Goal: Information Seeking & Learning: Learn about a topic

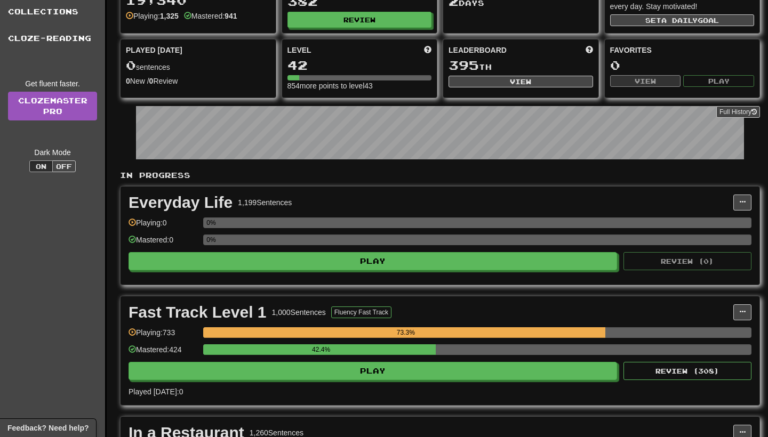
scroll to position [85, 0]
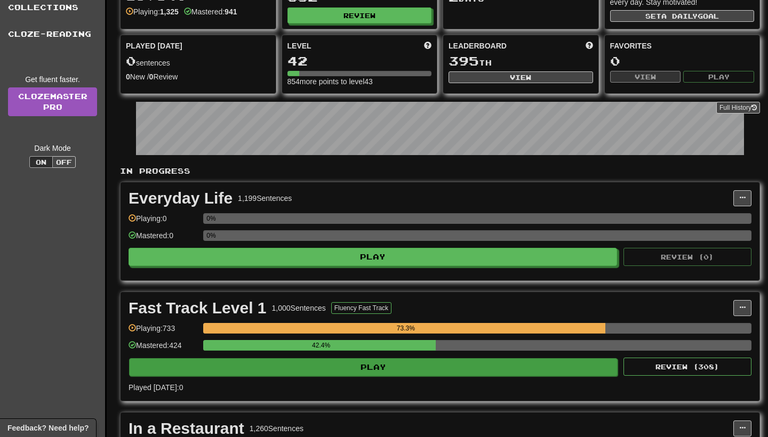
click at [330, 363] on button "Play" at bounding box center [373, 367] width 488 height 18
select select "**"
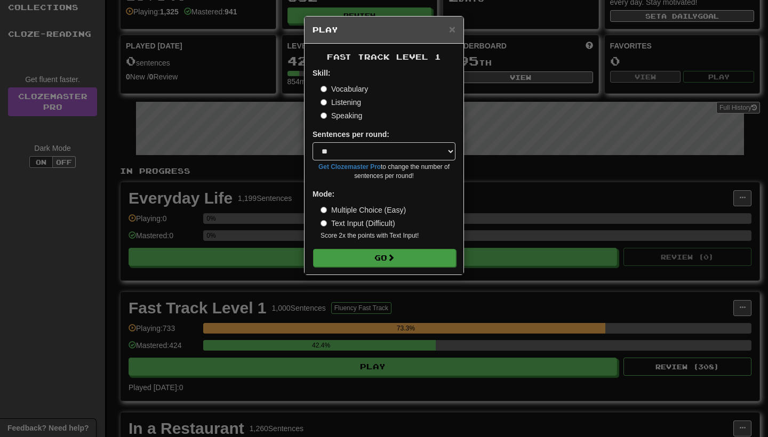
click at [391, 254] on span at bounding box center [390, 257] width 7 height 7
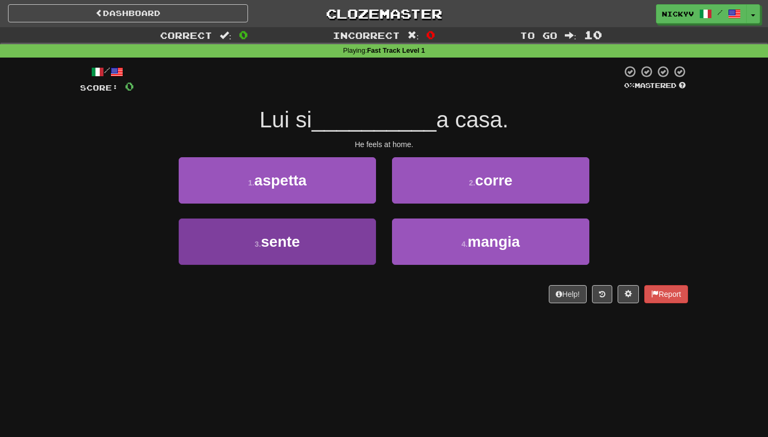
click at [327, 239] on button "3 . sente" at bounding box center [277, 242] width 197 height 46
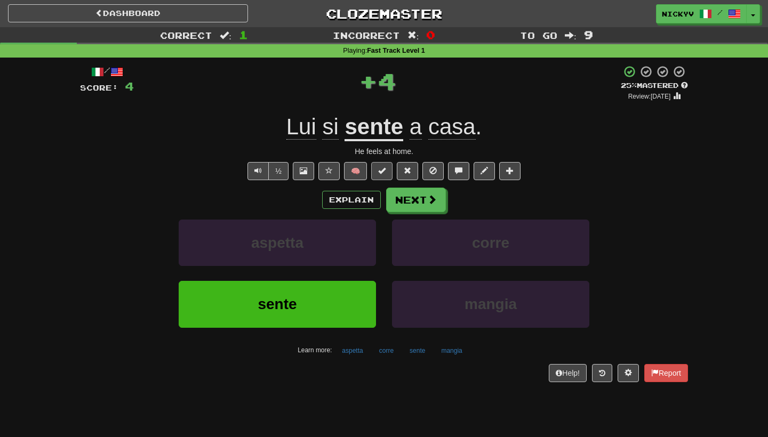
click at [377, 168] on button at bounding box center [381, 171] width 21 height 18
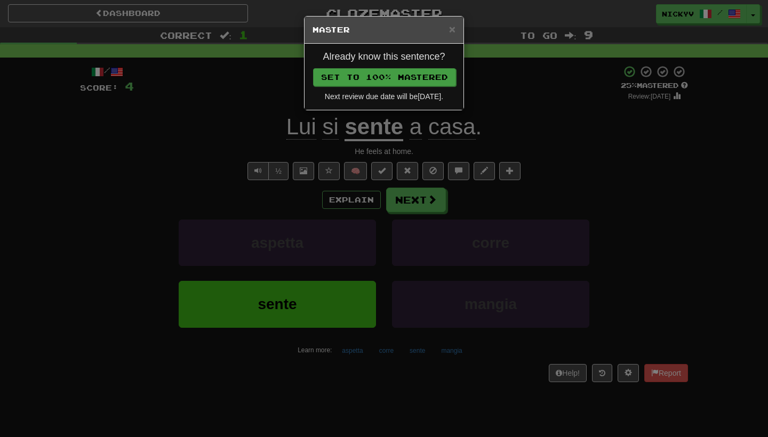
click at [422, 75] on button "Set to 100% Mastered" at bounding box center [384, 77] width 143 height 18
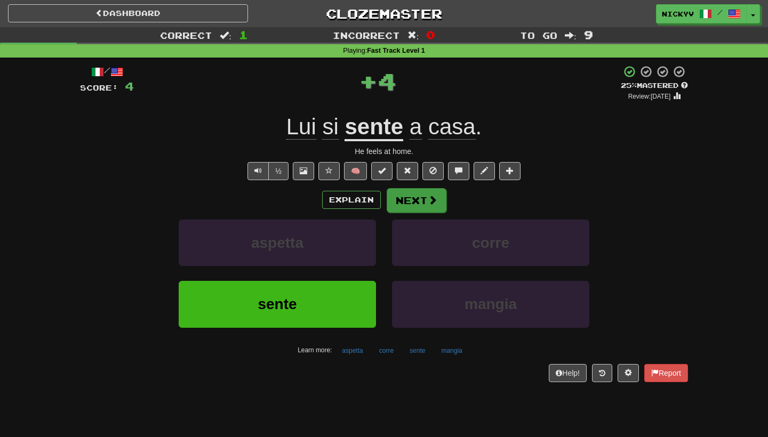
click at [420, 195] on button "Next" at bounding box center [417, 200] width 60 height 25
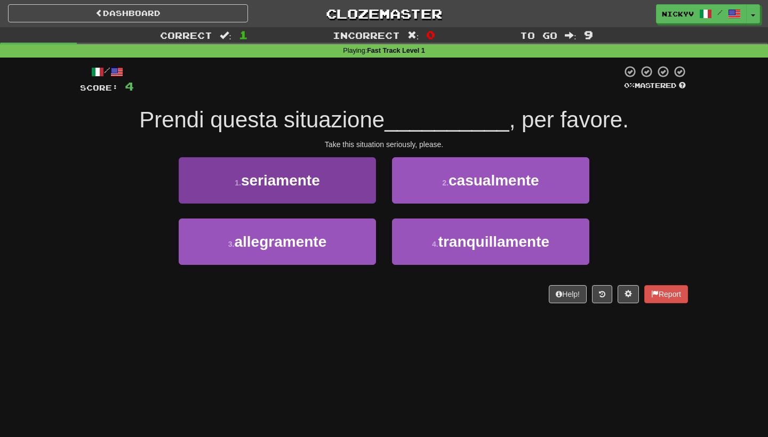
click at [342, 174] on button "1 . seriamente" at bounding box center [277, 180] width 197 height 46
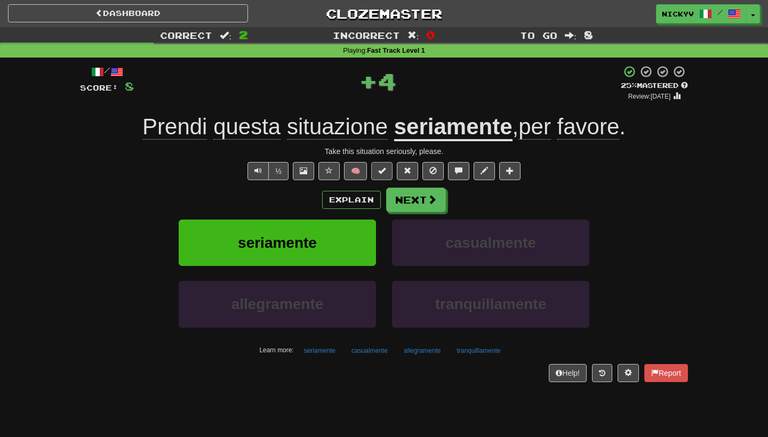
click at [384, 171] on span at bounding box center [381, 170] width 7 height 7
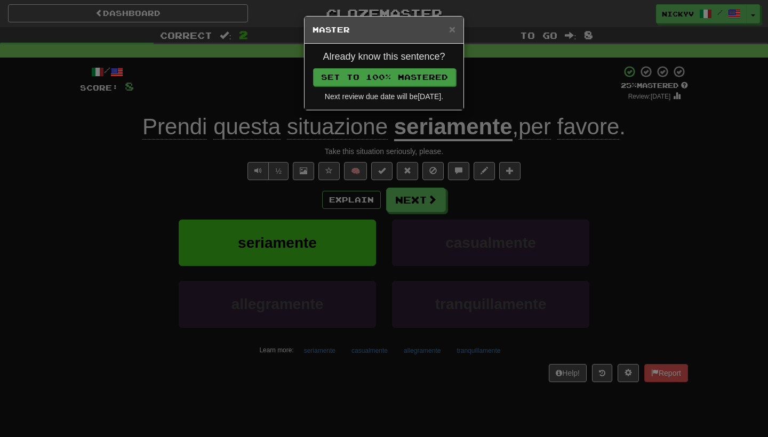
click at [418, 77] on button "Set to 100% Mastered" at bounding box center [384, 77] width 143 height 18
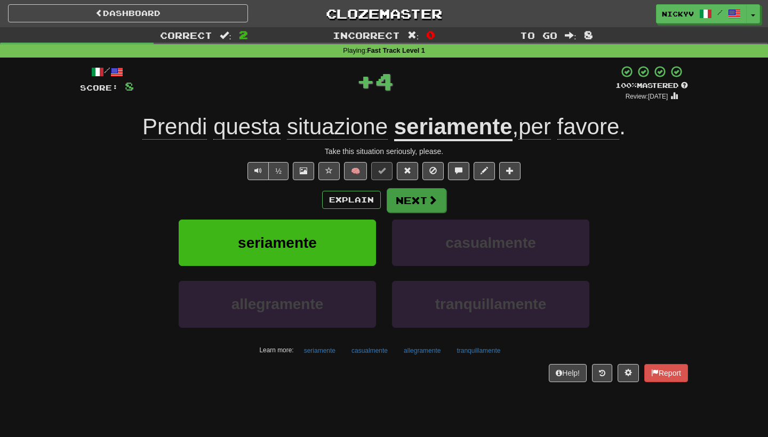
click at [415, 203] on button "Next" at bounding box center [417, 200] width 60 height 25
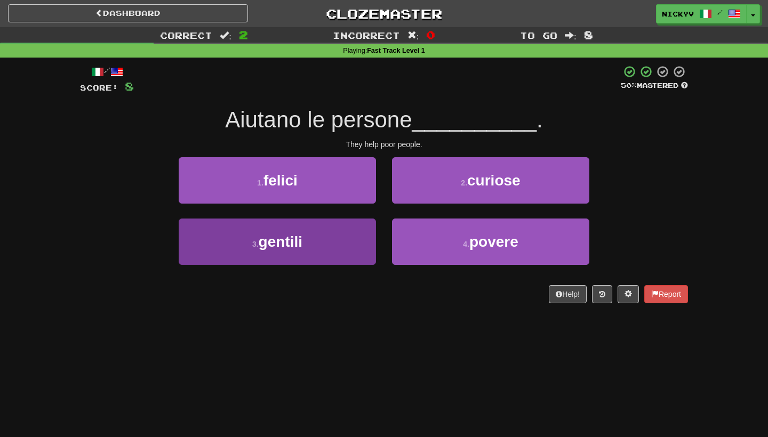
click at [349, 235] on button "3 . gentili" at bounding box center [277, 242] width 197 height 46
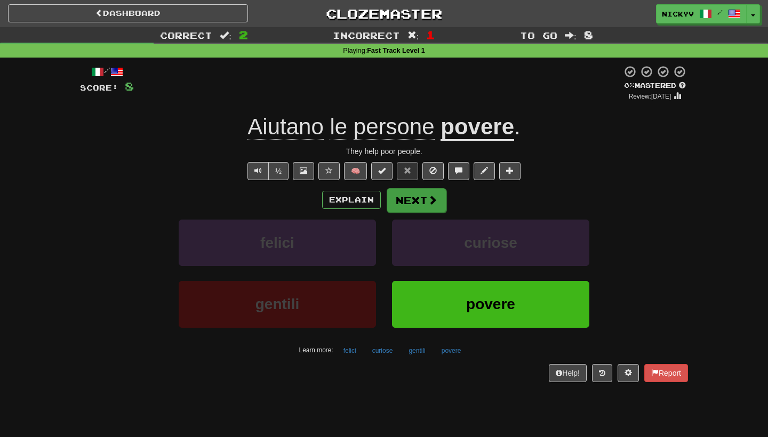
click at [389, 198] on button "Next" at bounding box center [417, 200] width 60 height 25
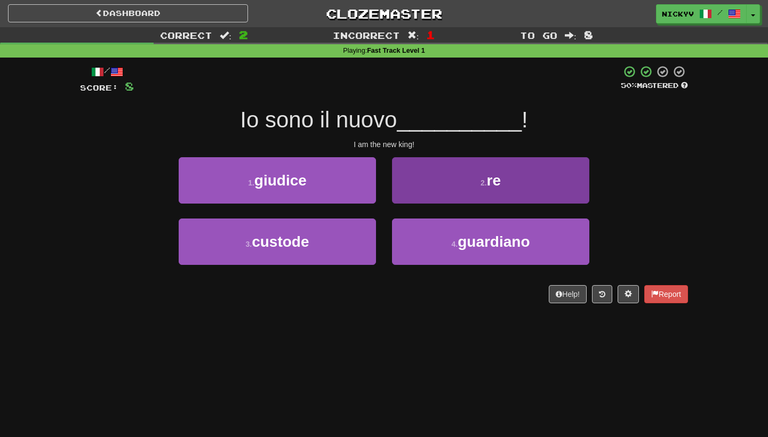
click at [405, 189] on button "2 . re" at bounding box center [490, 180] width 197 height 46
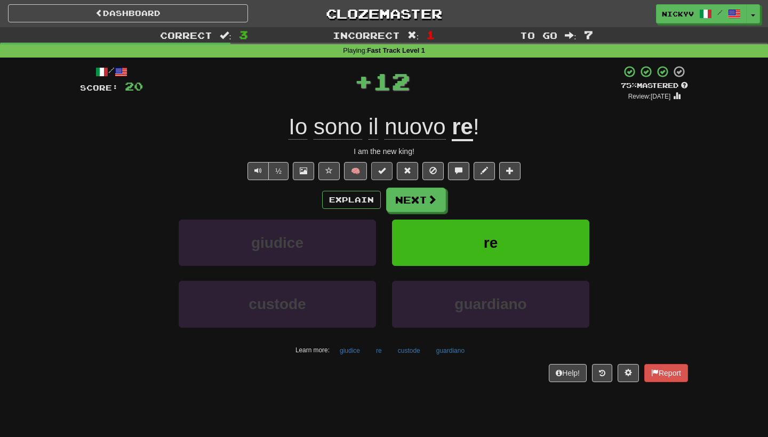
click at [379, 168] on span at bounding box center [381, 170] width 7 height 7
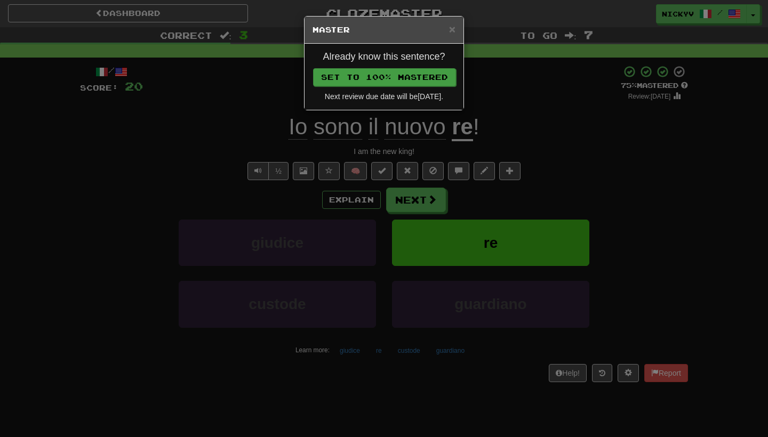
click at [427, 74] on button "Set to 100% Mastered" at bounding box center [384, 77] width 143 height 18
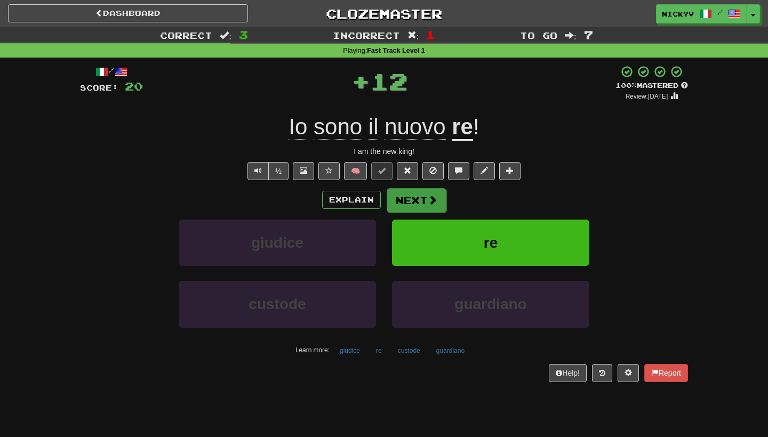
click at [417, 203] on button "Next" at bounding box center [417, 200] width 60 height 25
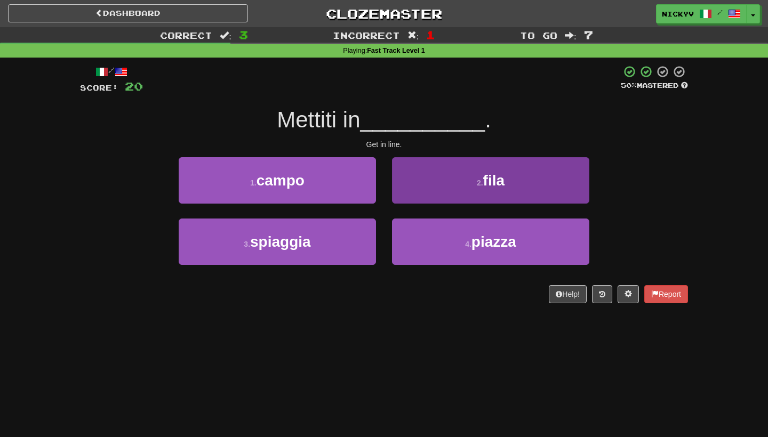
click at [417, 196] on button "2 . fila" at bounding box center [490, 180] width 197 height 46
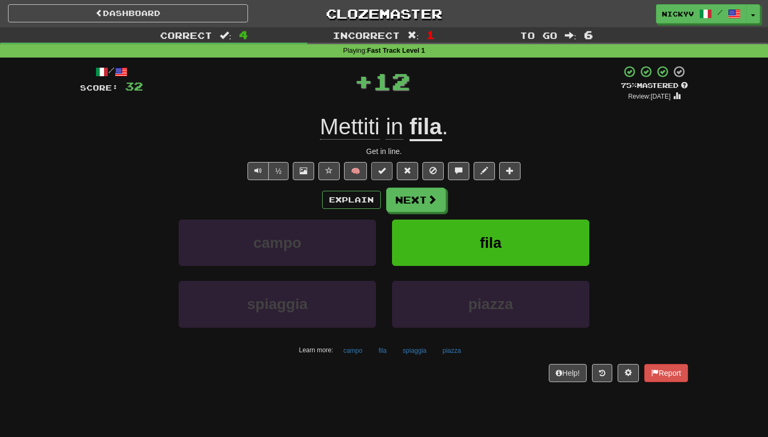
click at [390, 176] on button at bounding box center [381, 171] width 21 height 18
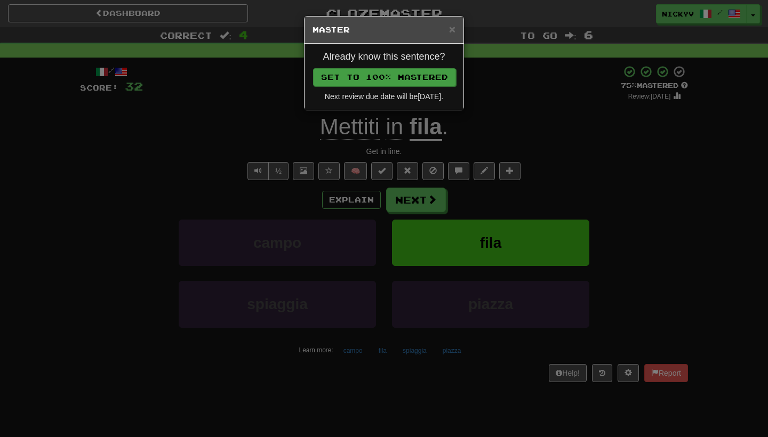
click at [437, 77] on button "Set to 100% Mastered" at bounding box center [384, 77] width 143 height 18
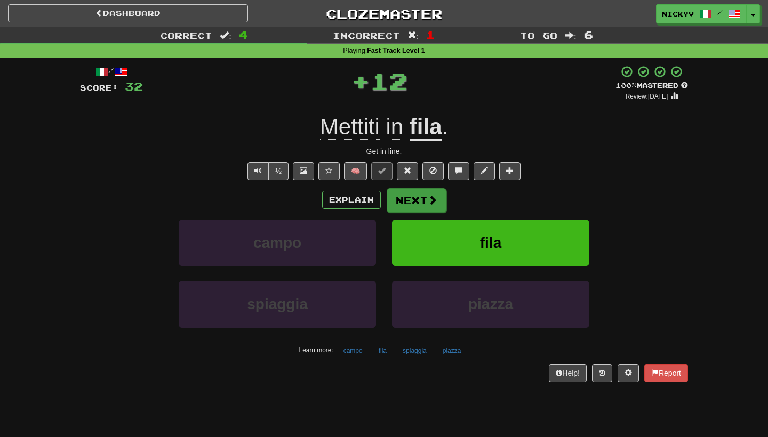
click at [415, 203] on button "Next" at bounding box center [417, 200] width 60 height 25
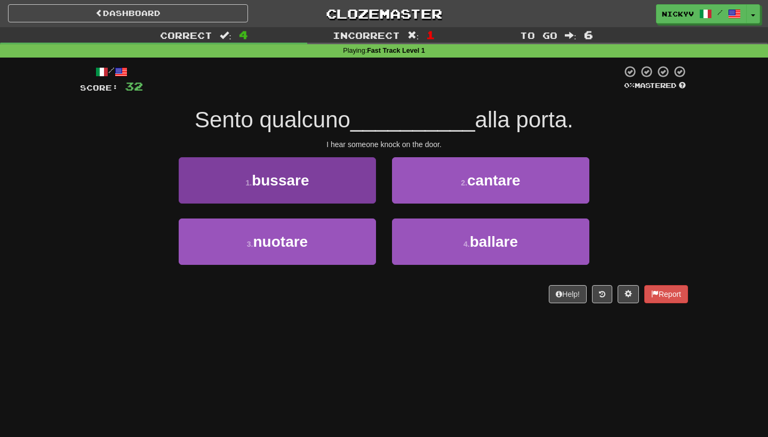
click at [338, 188] on button "1 . bussare" at bounding box center [277, 180] width 197 height 46
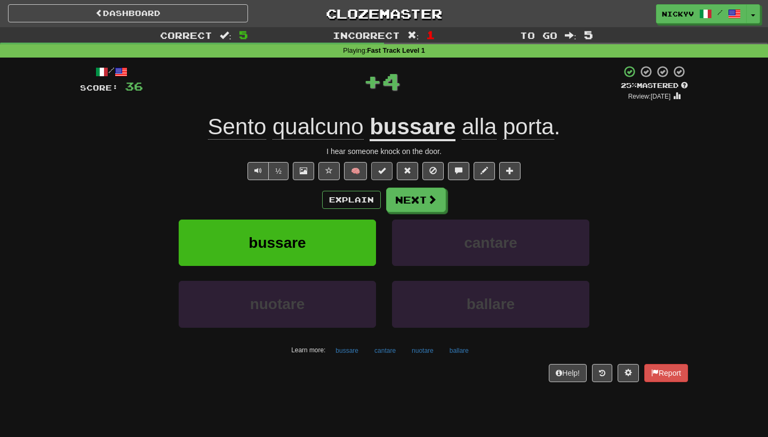
click at [386, 167] on button at bounding box center [381, 171] width 21 height 18
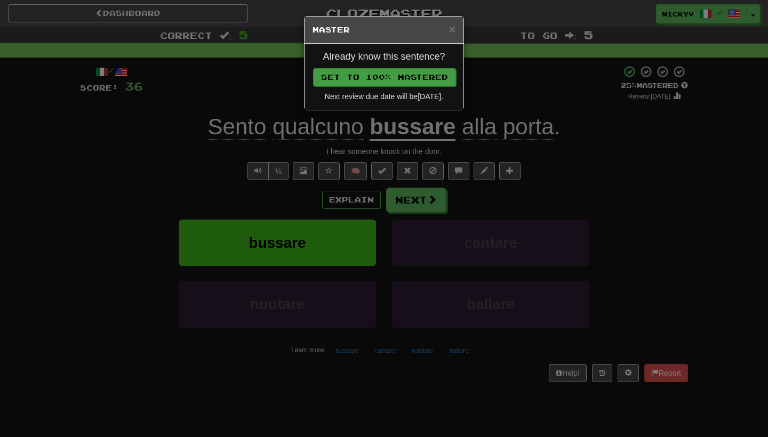
click at [429, 79] on button "Set to 100% Mastered" at bounding box center [384, 77] width 143 height 18
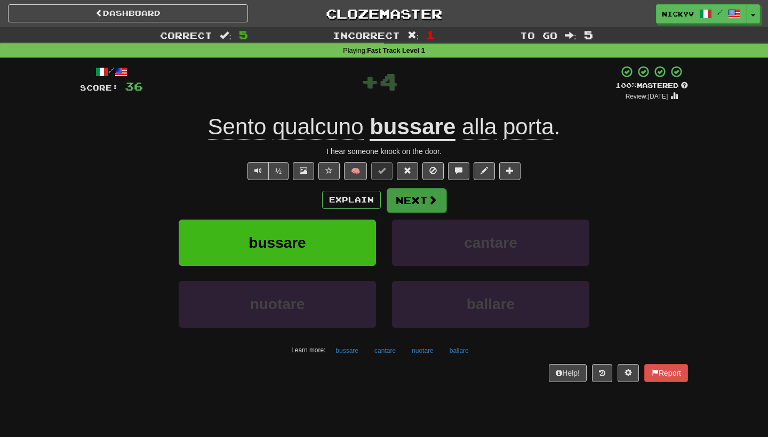
click at [429, 190] on button "Next" at bounding box center [417, 200] width 60 height 25
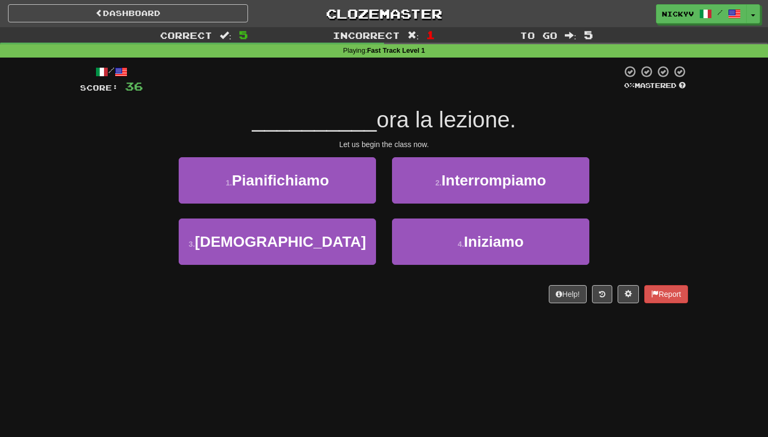
click at [424, 214] on div "2 . Interrompiamo" at bounding box center [490, 187] width 213 height 61
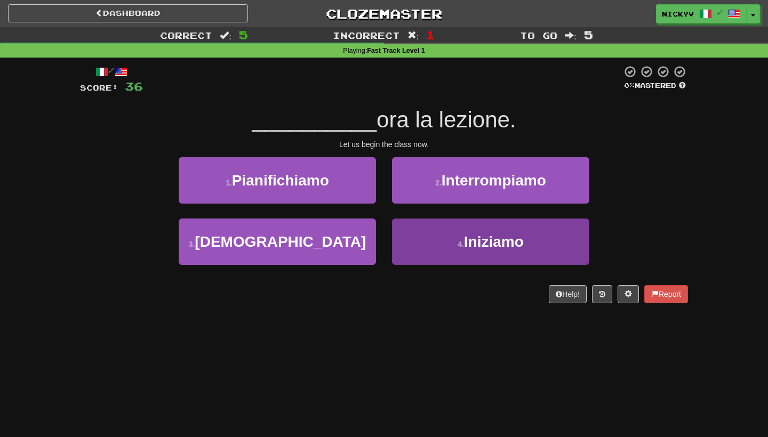
click at [422, 230] on button "4 . Iniziamo" at bounding box center [490, 242] width 197 height 46
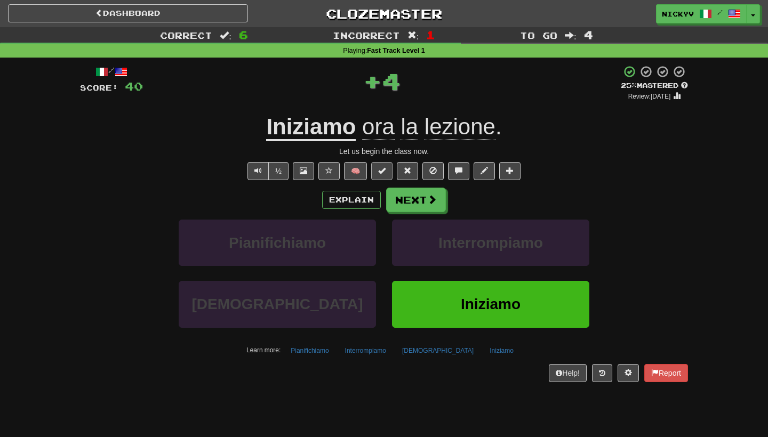
click at [386, 171] on button at bounding box center [381, 171] width 21 height 18
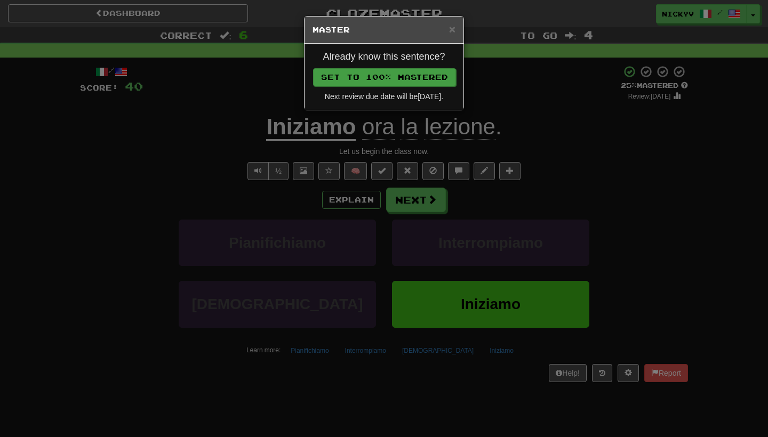
click at [430, 81] on button "Set to 100% Mastered" at bounding box center [384, 77] width 143 height 18
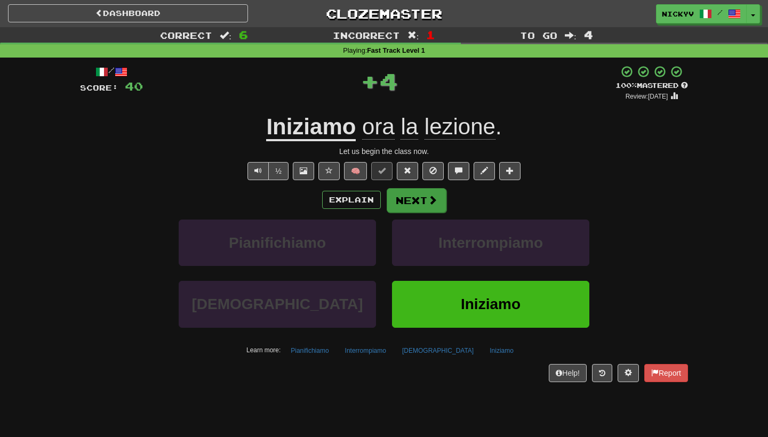
click at [414, 210] on button "Next" at bounding box center [417, 200] width 60 height 25
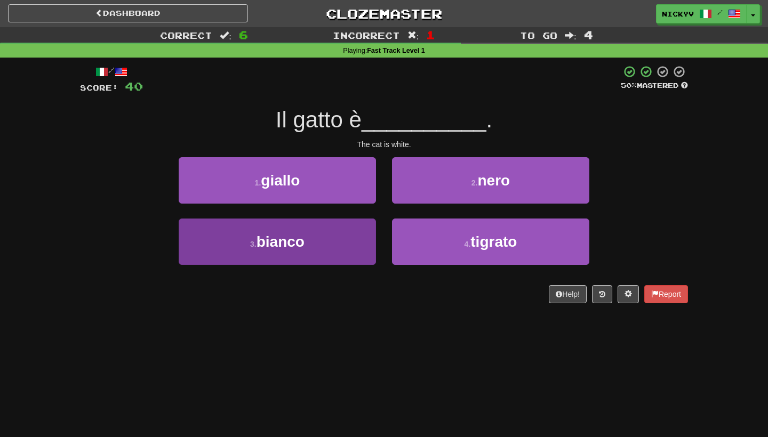
click at [334, 227] on button "3 . bianco" at bounding box center [277, 242] width 197 height 46
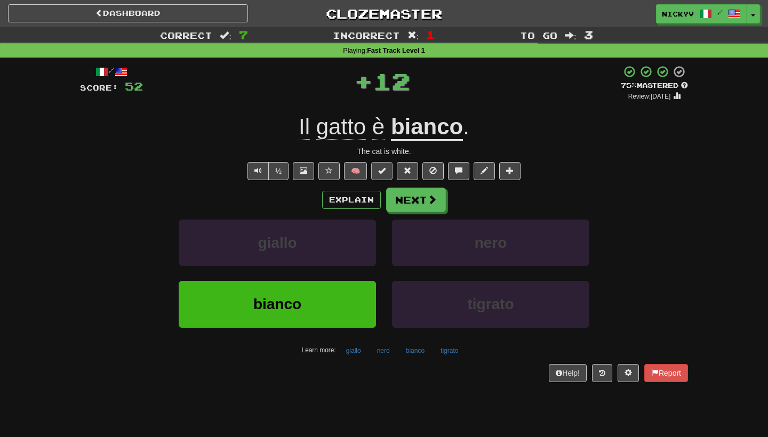
click at [383, 176] on button at bounding box center [381, 171] width 21 height 18
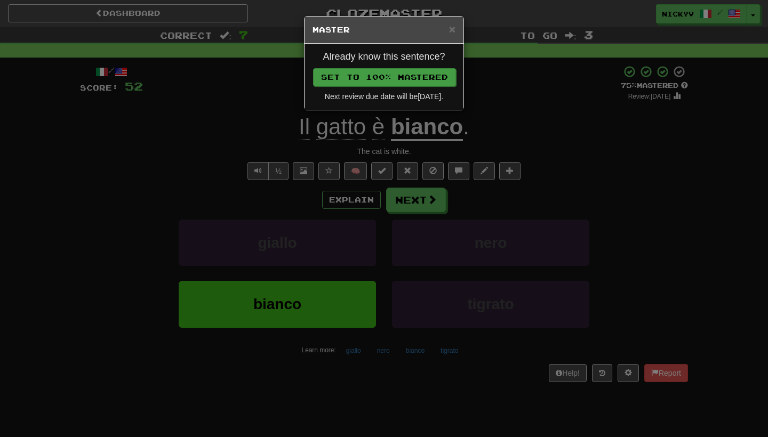
click at [440, 76] on button "Set to 100% Mastered" at bounding box center [384, 77] width 143 height 18
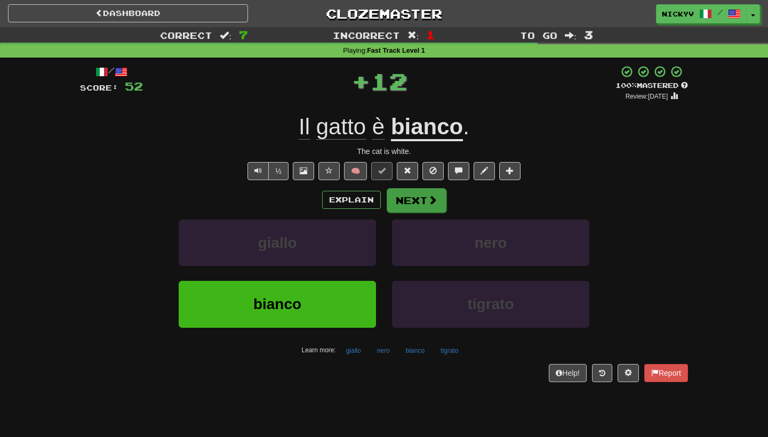
click at [432, 191] on button "Next" at bounding box center [417, 200] width 60 height 25
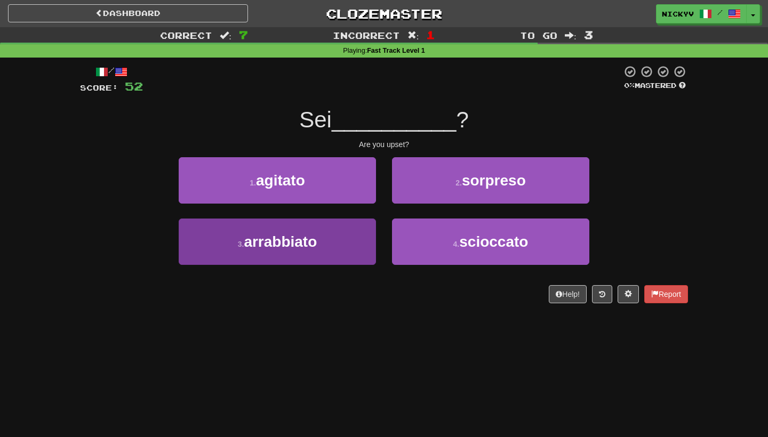
click at [355, 242] on button "3 . arrabbiato" at bounding box center [277, 242] width 197 height 46
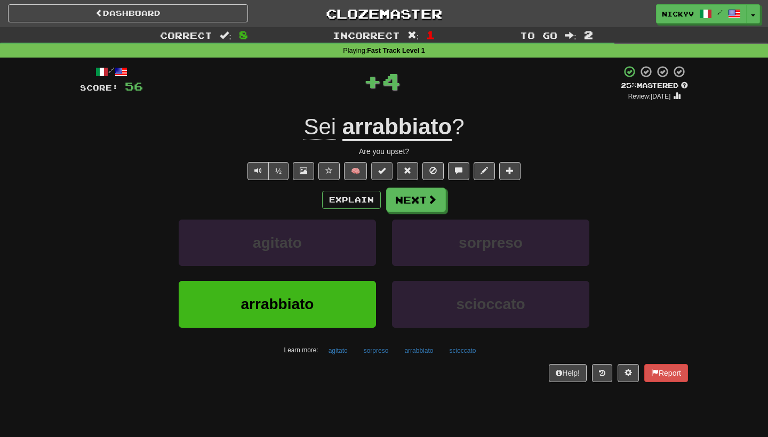
click at [383, 167] on span at bounding box center [381, 170] width 7 height 7
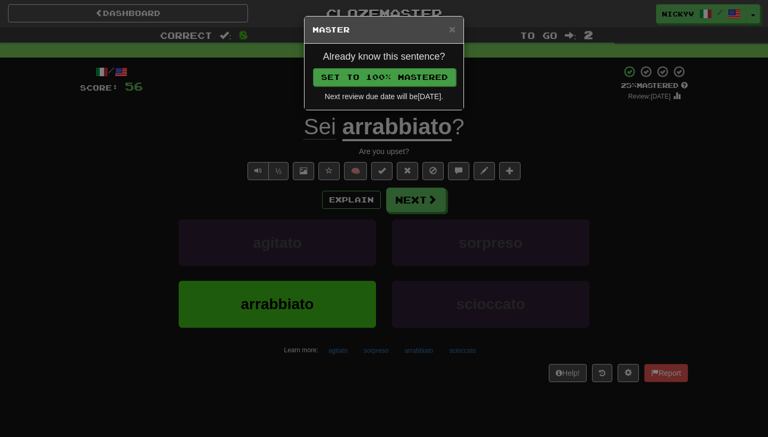
click at [441, 83] on button "Set to 100% Mastered" at bounding box center [384, 77] width 143 height 18
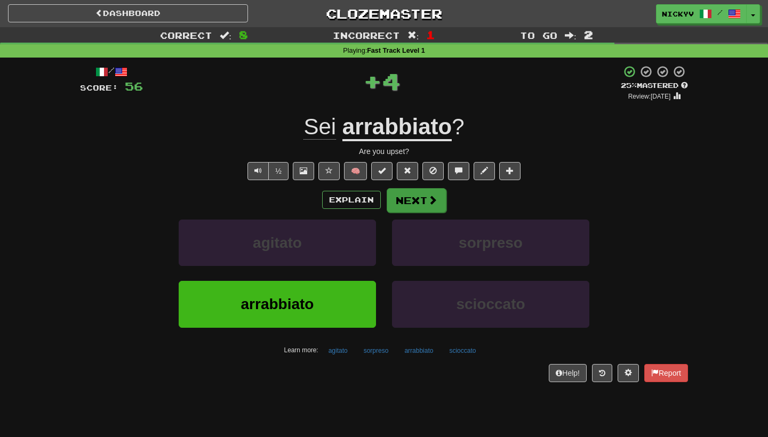
click at [425, 207] on button "Next" at bounding box center [417, 200] width 60 height 25
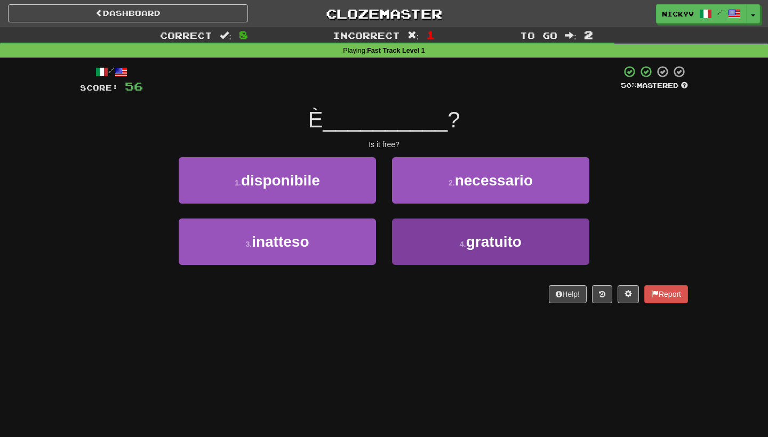
click at [413, 241] on button "4 . gratuito" at bounding box center [490, 242] width 197 height 46
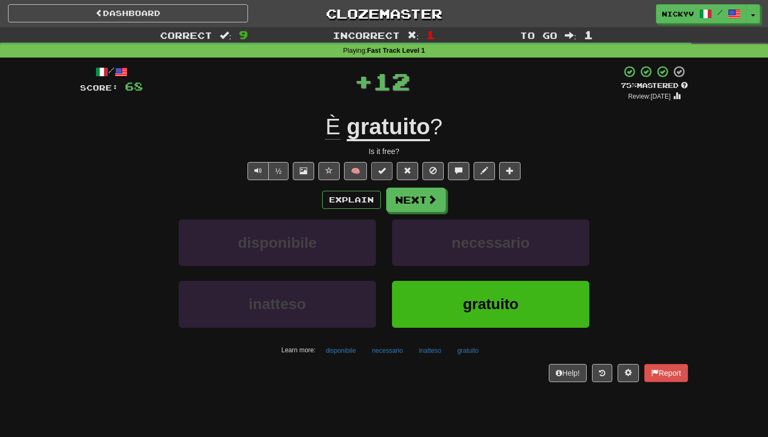
click at [385, 173] on span at bounding box center [381, 170] width 7 height 7
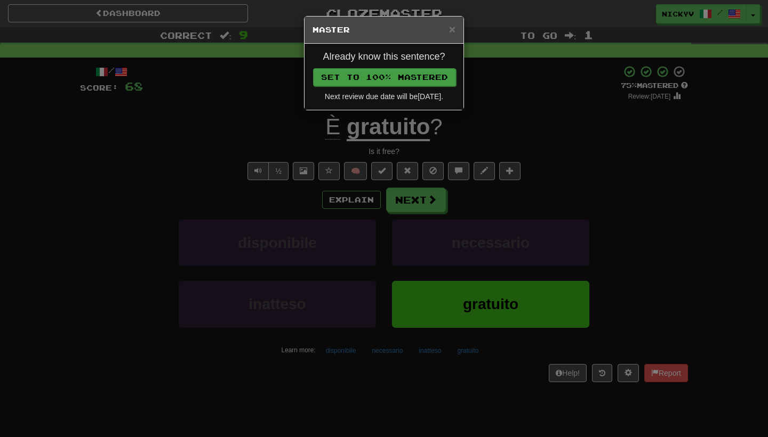
click at [426, 78] on button "Set to 100% Mastered" at bounding box center [384, 77] width 143 height 18
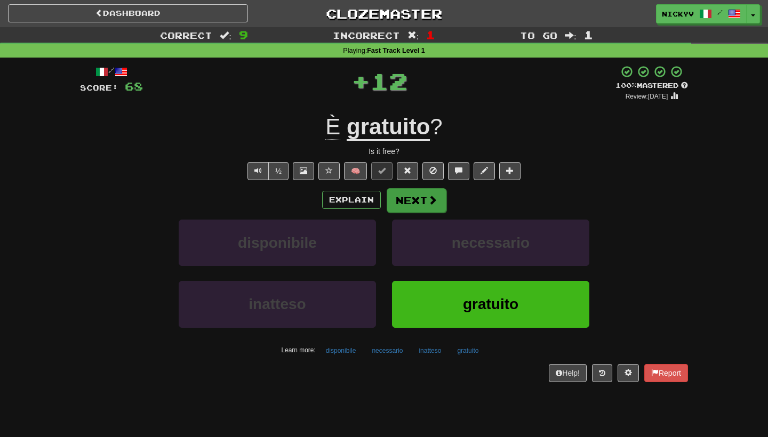
click at [409, 191] on button "Next" at bounding box center [417, 200] width 60 height 25
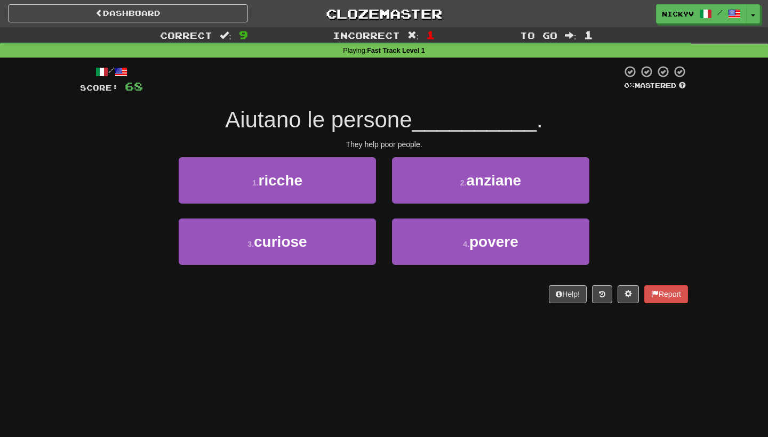
click at [391, 234] on div "4 . povere" at bounding box center [490, 249] width 213 height 61
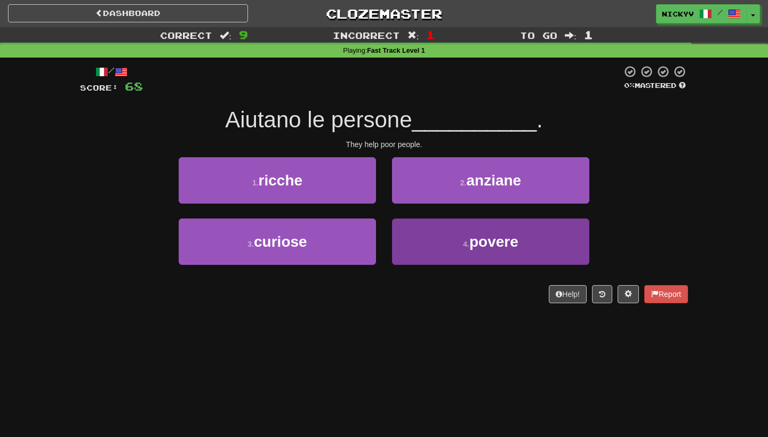
click at [408, 240] on button "4 . povere" at bounding box center [490, 242] width 197 height 46
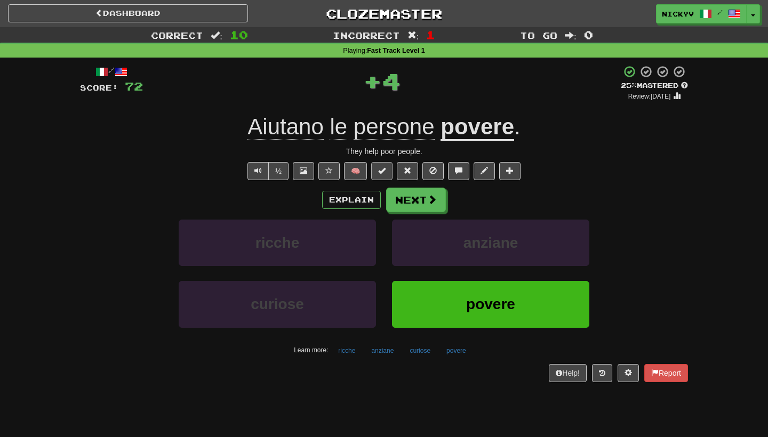
click at [381, 175] on button at bounding box center [381, 171] width 21 height 18
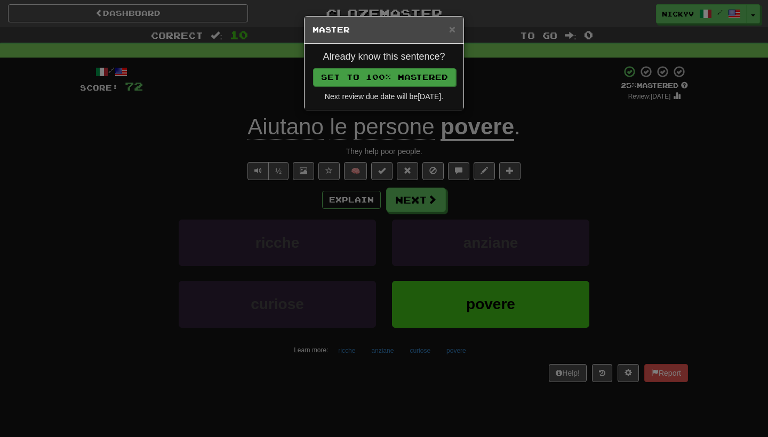
click at [415, 81] on button "Set to 100% Mastered" at bounding box center [384, 77] width 143 height 18
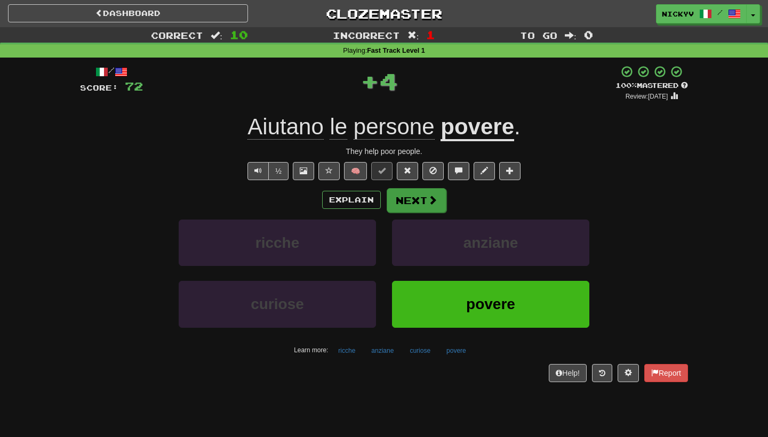
click at [405, 207] on button "Next" at bounding box center [417, 200] width 60 height 25
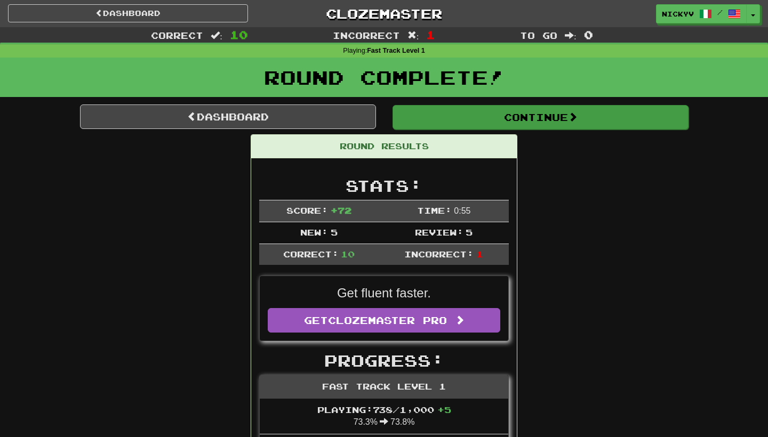
click at [488, 114] on button "Continue" at bounding box center [540, 117] width 296 height 25
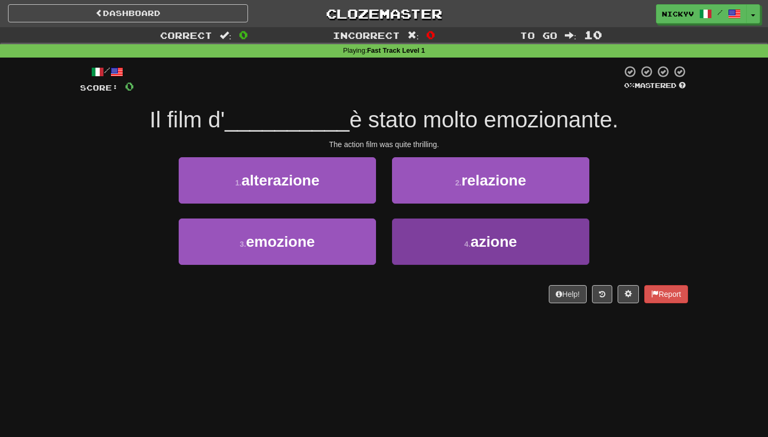
click at [419, 247] on button "4 . azione" at bounding box center [490, 242] width 197 height 46
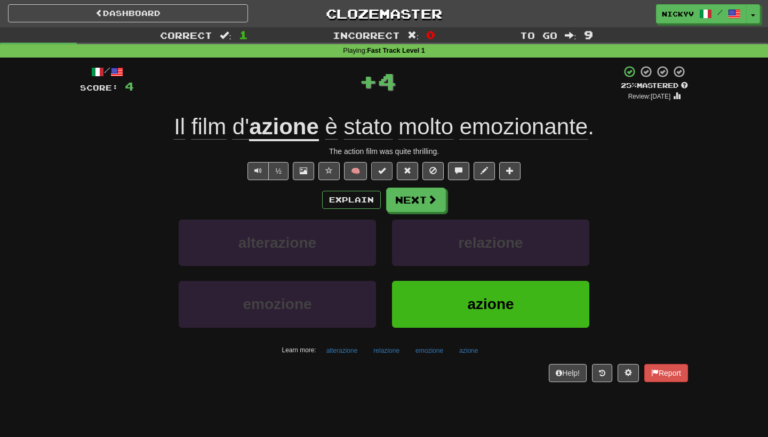
click at [382, 175] on button at bounding box center [381, 171] width 21 height 18
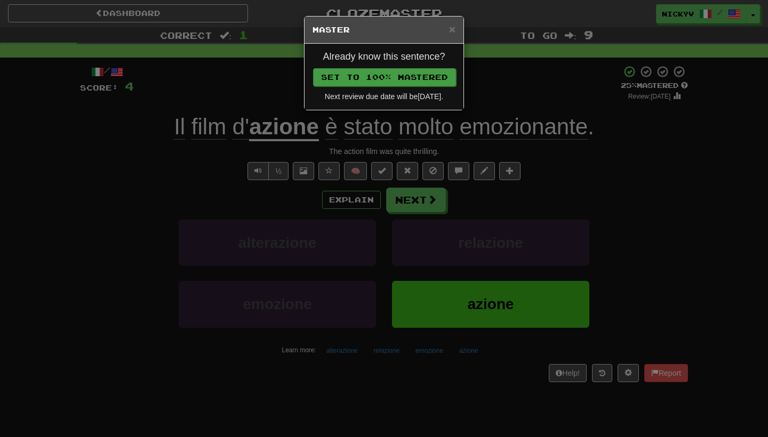
click at [425, 68] on button "Set to 100% Mastered" at bounding box center [384, 77] width 143 height 18
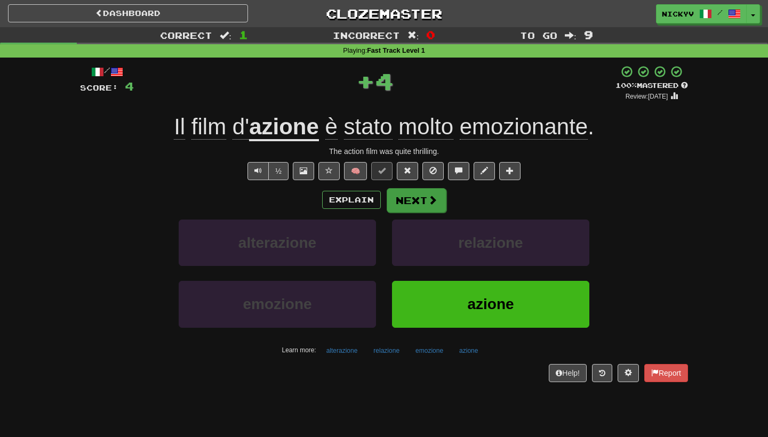
click at [405, 206] on button "Next" at bounding box center [417, 200] width 60 height 25
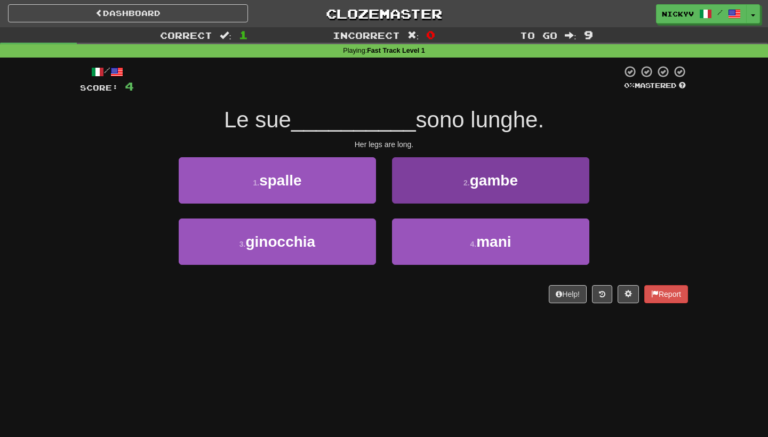
click at [413, 184] on button "2 . gambe" at bounding box center [490, 180] width 197 height 46
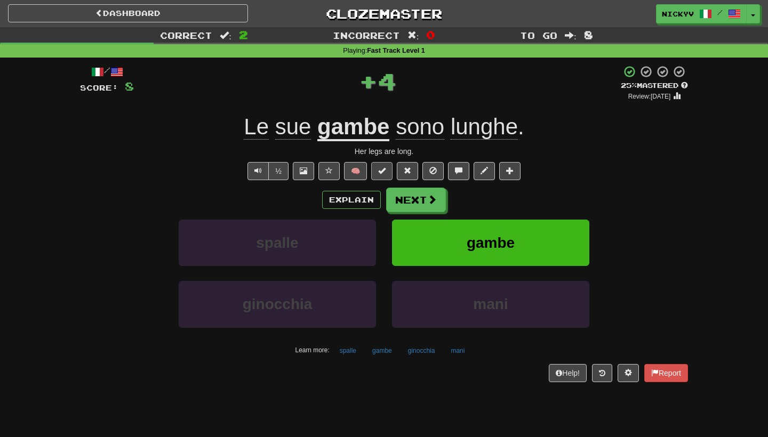
click at [383, 168] on span at bounding box center [381, 170] width 7 height 7
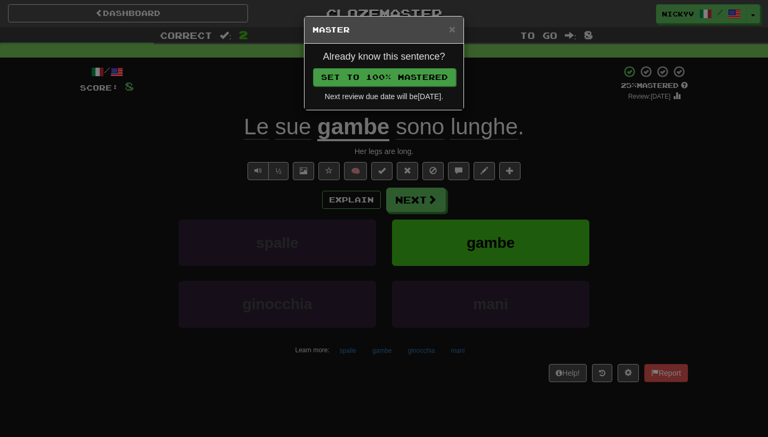
click at [429, 84] on button "Set to 100% Mastered" at bounding box center [384, 77] width 143 height 18
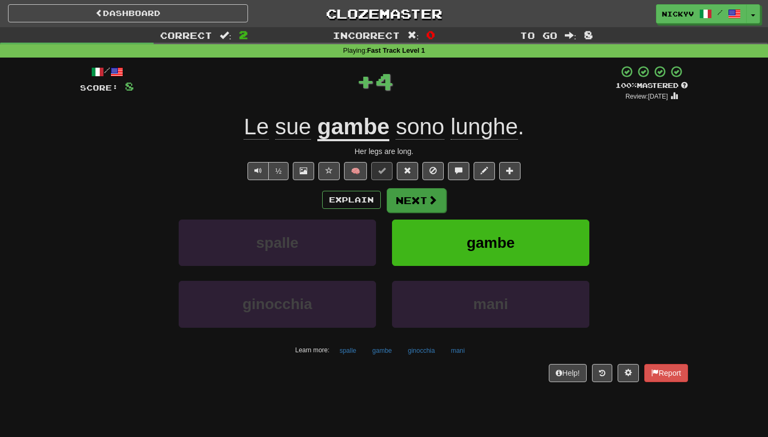
click at [421, 197] on button "Next" at bounding box center [417, 200] width 60 height 25
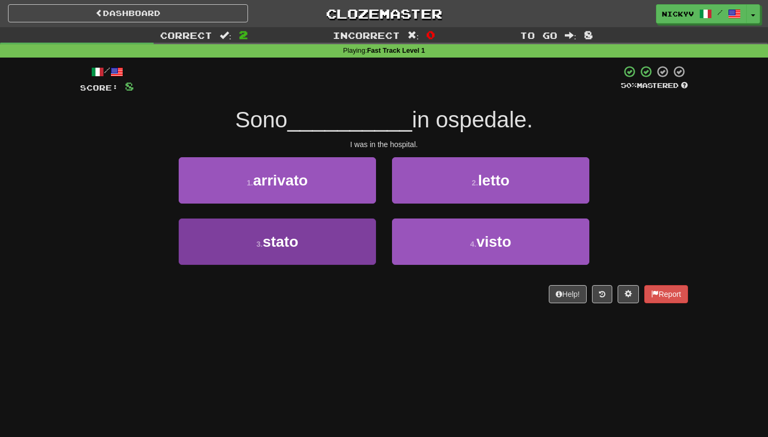
click at [353, 242] on button "3 . stato" at bounding box center [277, 242] width 197 height 46
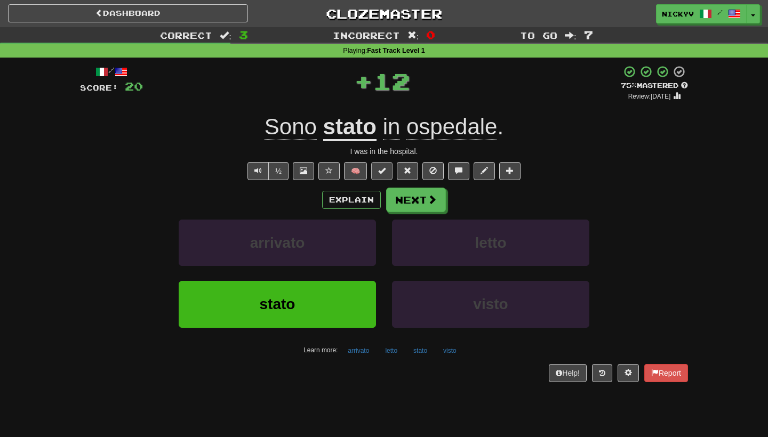
click at [384, 171] on span at bounding box center [381, 170] width 7 height 7
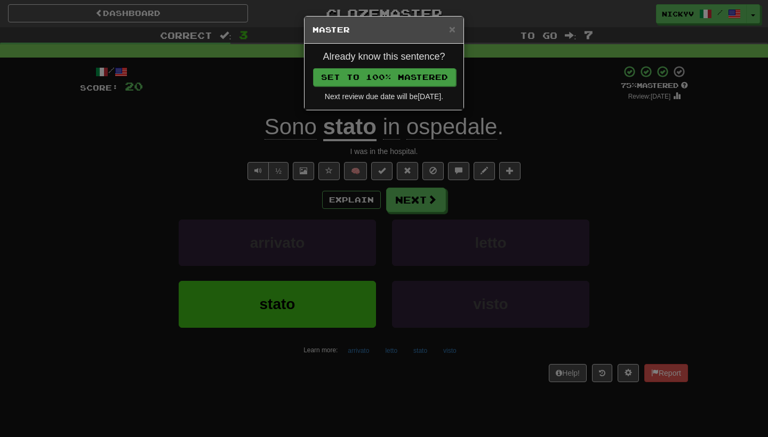
click at [451, 74] on button "Set to 100% Mastered" at bounding box center [384, 77] width 143 height 18
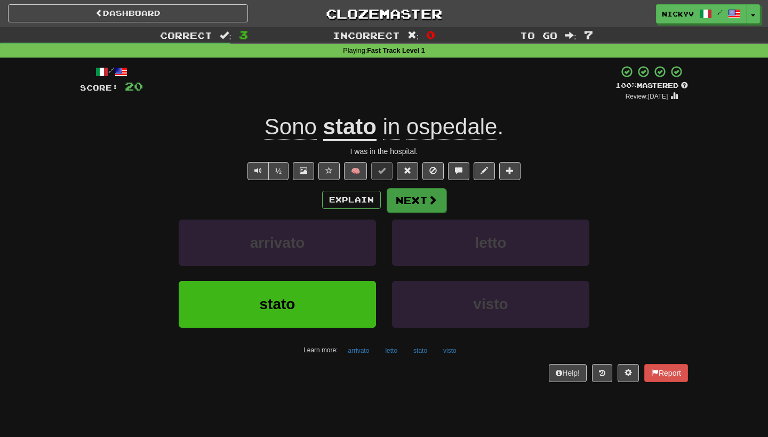
click at [423, 198] on button "Next" at bounding box center [417, 200] width 60 height 25
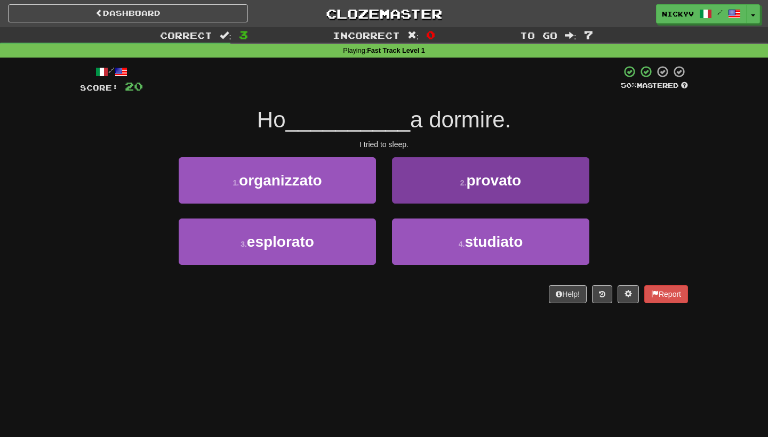
click at [425, 192] on button "2 . provato" at bounding box center [490, 180] width 197 height 46
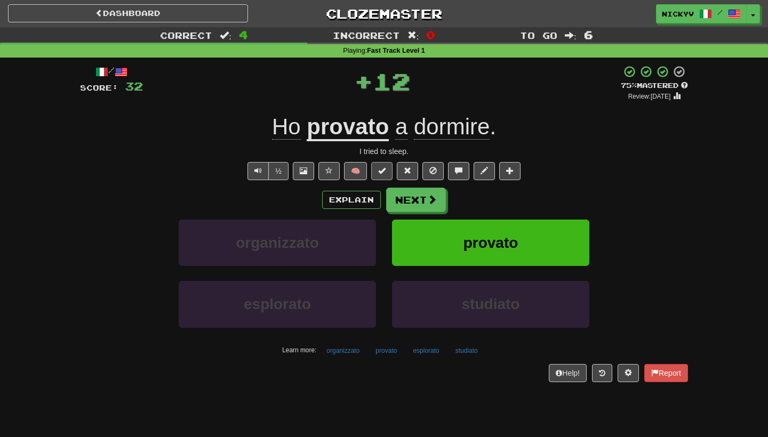
click at [382, 164] on button at bounding box center [381, 171] width 21 height 18
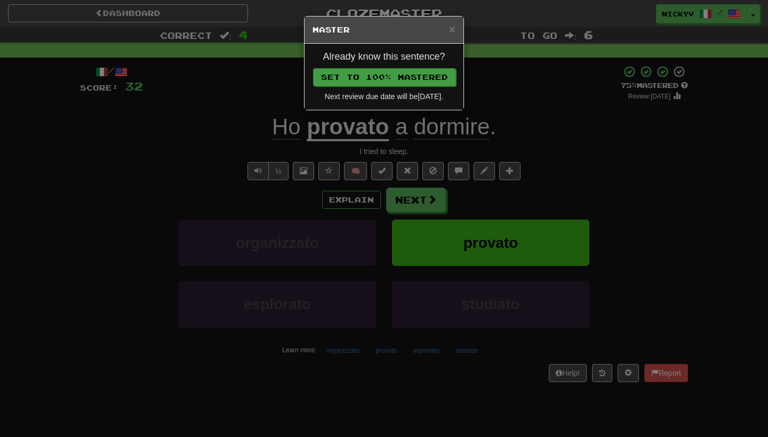
click at [405, 81] on button "Set to 100% Mastered" at bounding box center [384, 77] width 143 height 18
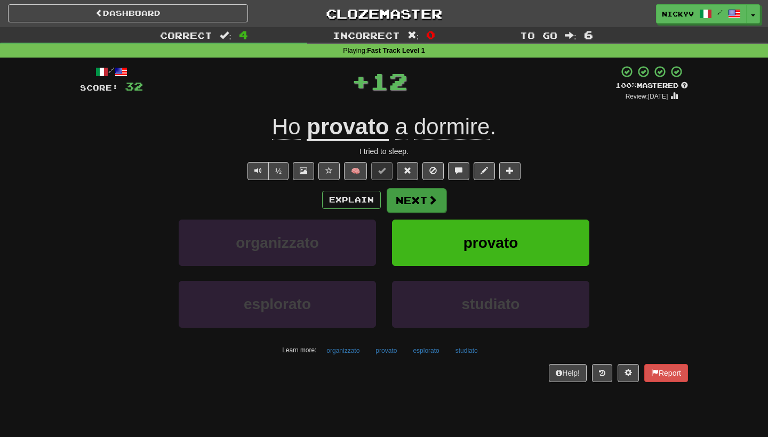
click at [406, 198] on button "Next" at bounding box center [417, 200] width 60 height 25
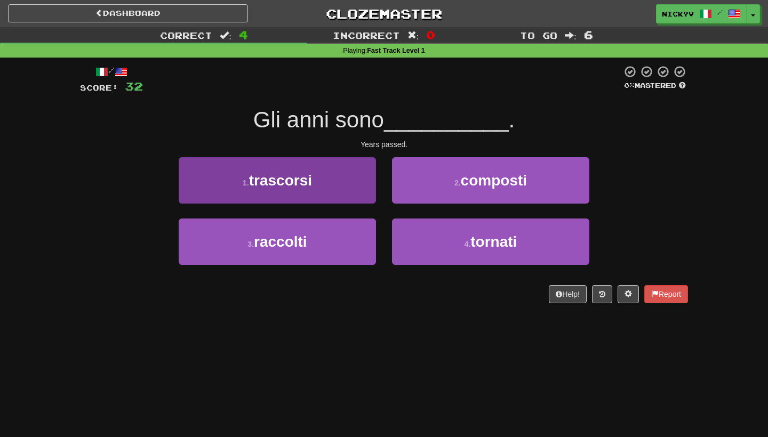
click at [359, 189] on button "1 . trascorsi" at bounding box center [277, 180] width 197 height 46
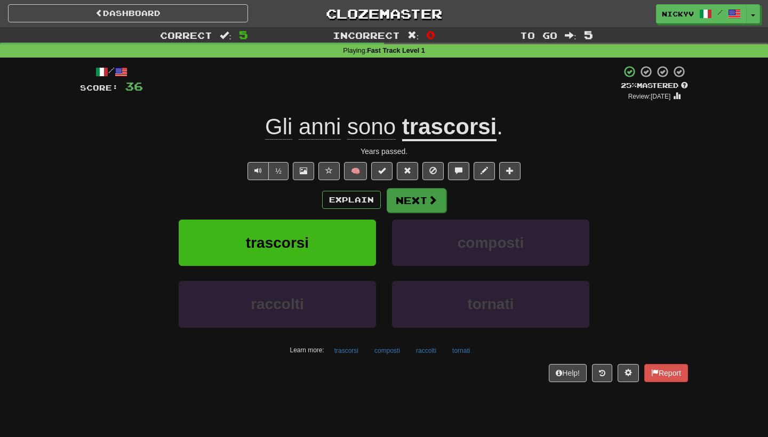
click at [423, 199] on button "Next" at bounding box center [417, 200] width 60 height 25
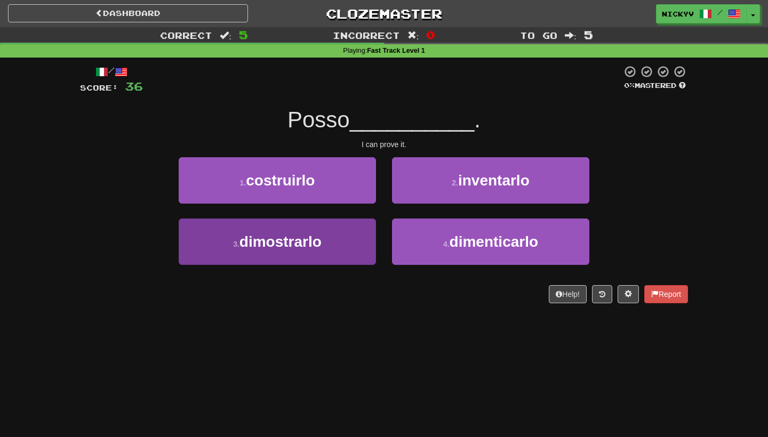
click at [321, 244] on span "dimostrarlo" at bounding box center [280, 242] width 82 height 17
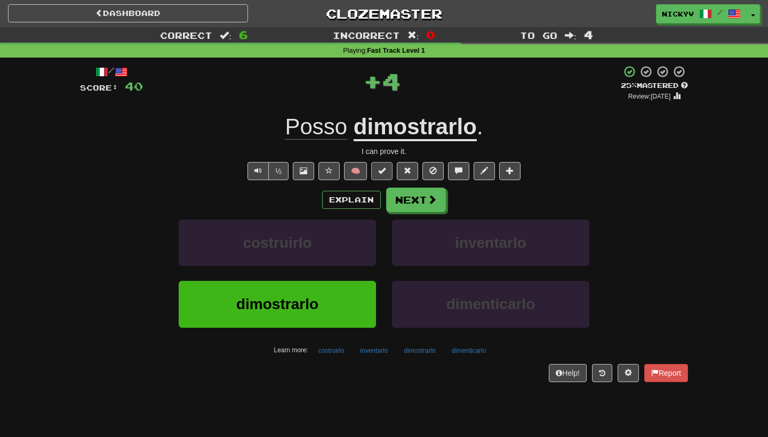
click at [389, 170] on button at bounding box center [381, 171] width 21 height 18
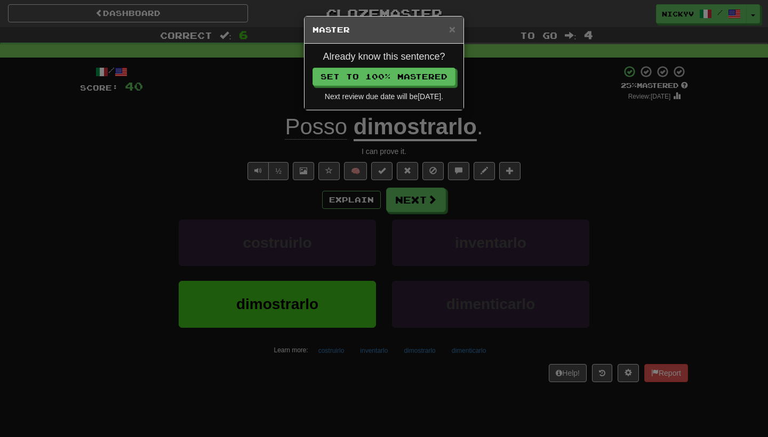
click at [442, 63] on div "Already know this sentence? Set to 100% Mastered Next review due date will be 2…" at bounding box center [383, 77] width 159 height 66
click at [442, 73] on button "Set to 100% Mastered" at bounding box center [384, 77] width 143 height 18
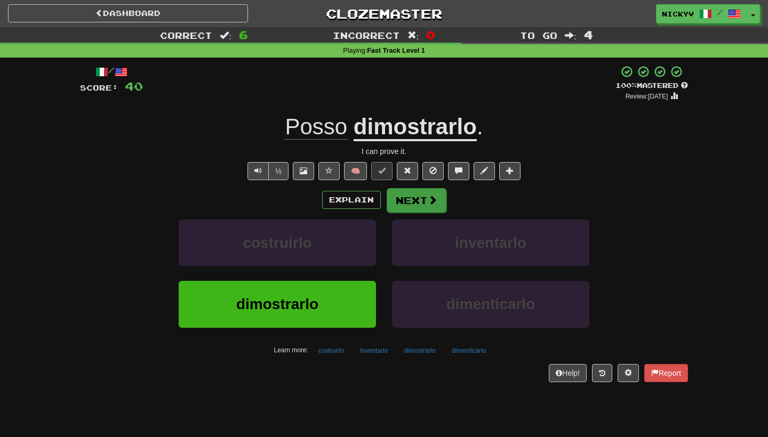
click at [417, 205] on button "Next" at bounding box center [417, 200] width 60 height 25
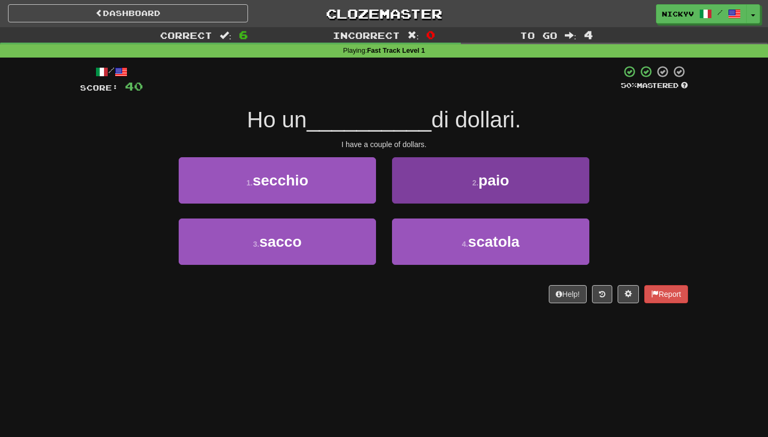
click at [440, 174] on button "2 . paio" at bounding box center [490, 180] width 197 height 46
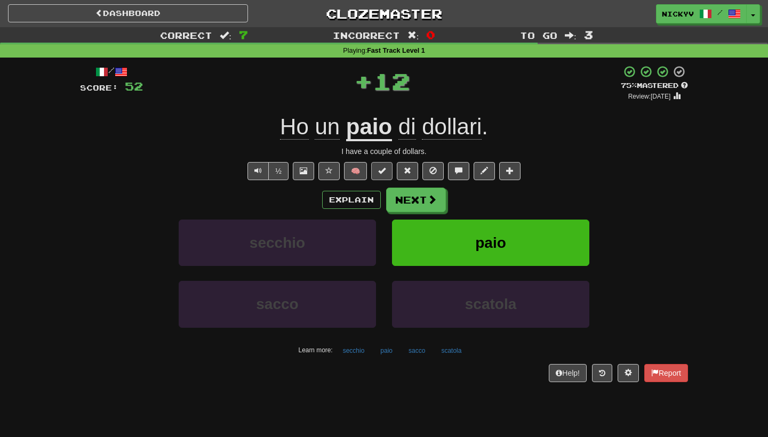
click at [385, 167] on span at bounding box center [381, 170] width 7 height 7
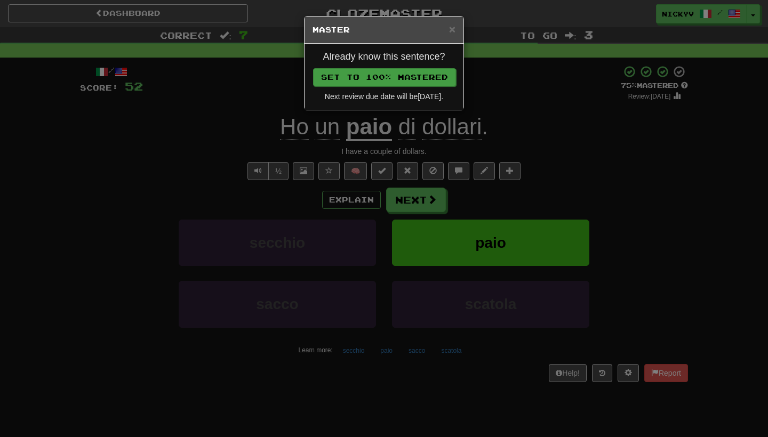
click at [421, 82] on button "Set to 100% Mastered" at bounding box center [384, 77] width 143 height 18
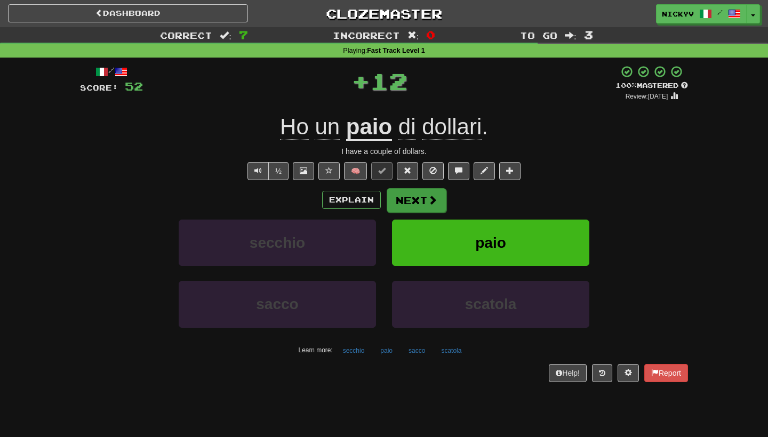
click at [418, 203] on button "Next" at bounding box center [417, 200] width 60 height 25
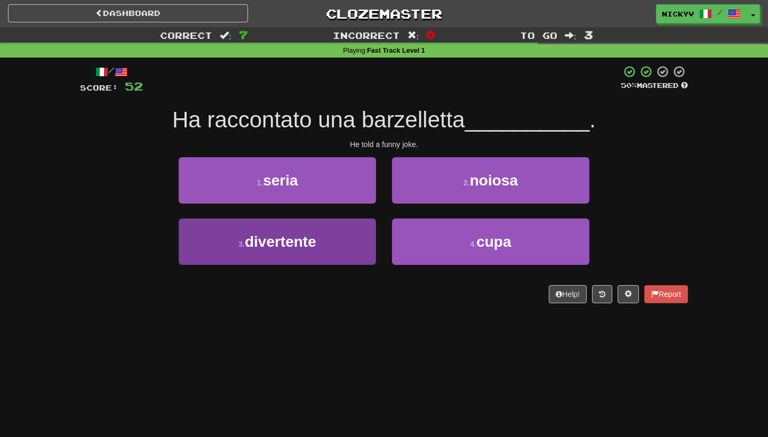
click at [314, 260] on button "3 . divertente" at bounding box center [277, 242] width 197 height 46
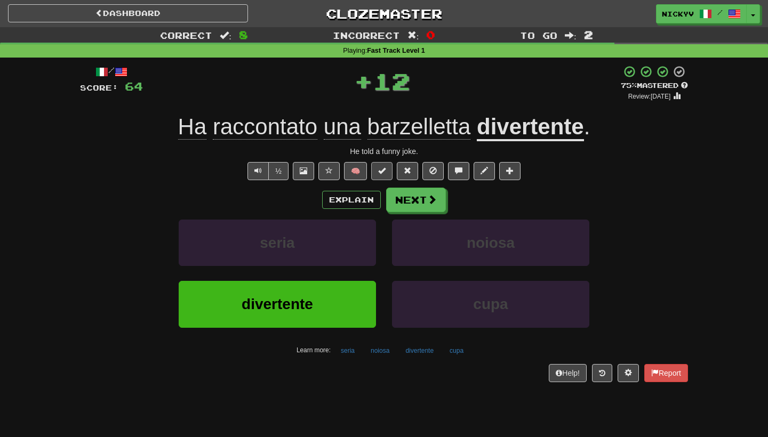
click at [384, 174] on button at bounding box center [381, 171] width 21 height 18
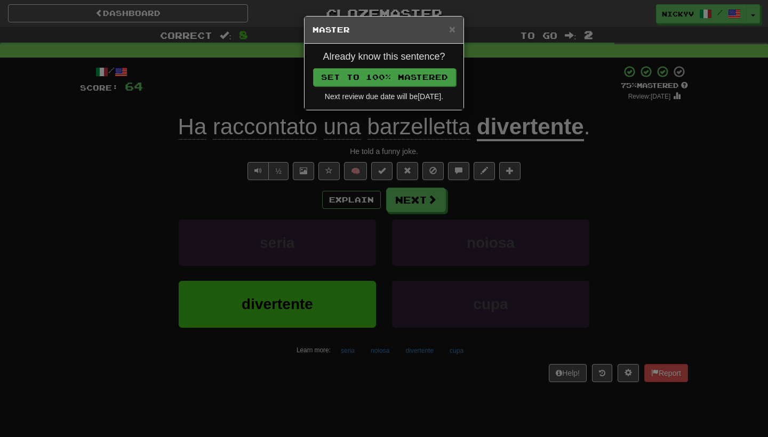
click at [391, 84] on button "Set to 100% Mastered" at bounding box center [384, 77] width 143 height 18
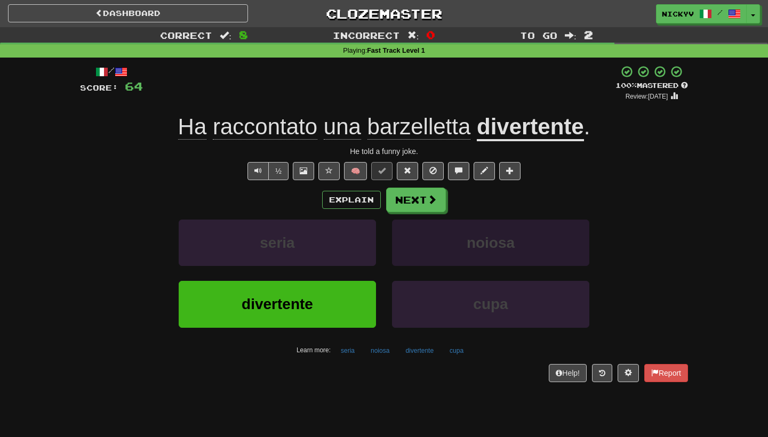
click at [398, 220] on button "noiosa" at bounding box center [490, 243] width 197 height 46
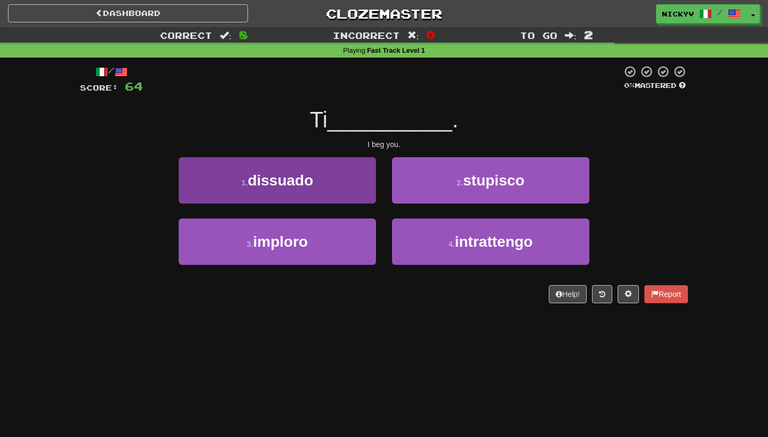
click at [315, 173] on button "1 . dissuado" at bounding box center [277, 180] width 197 height 46
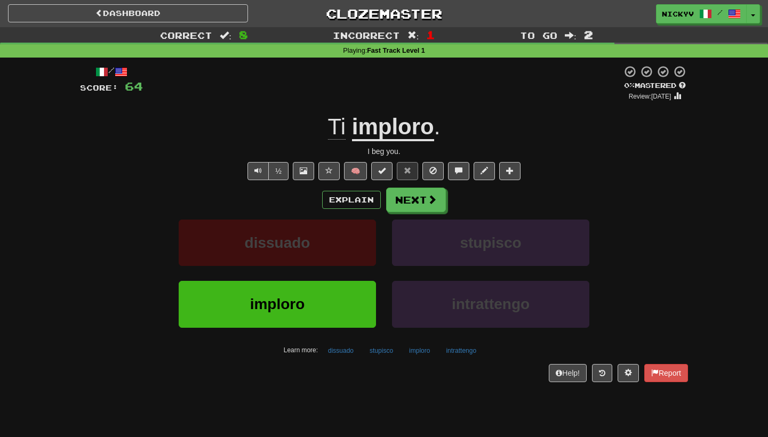
click at [391, 143] on div "/ Score: 64 0 % Mastered Review: 2025-09-16 Ti imploro . I beg you. ½ 🧠 Explain…" at bounding box center [384, 223] width 608 height 317
click at [391, 131] on u "imploro" at bounding box center [393, 127] width 82 height 27
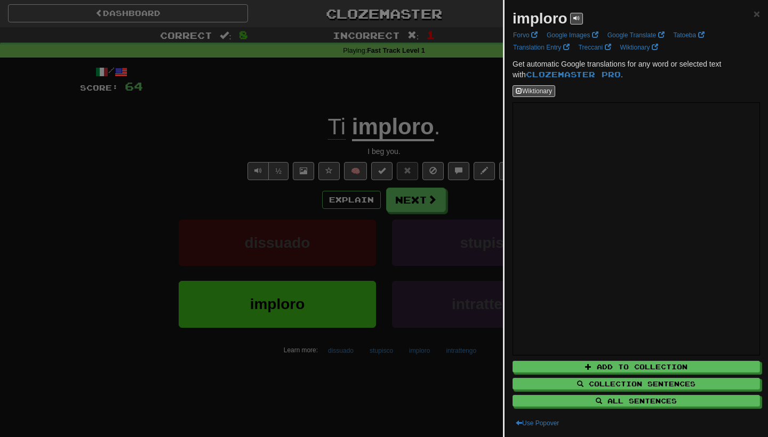
click at [376, 275] on div at bounding box center [384, 218] width 768 height 437
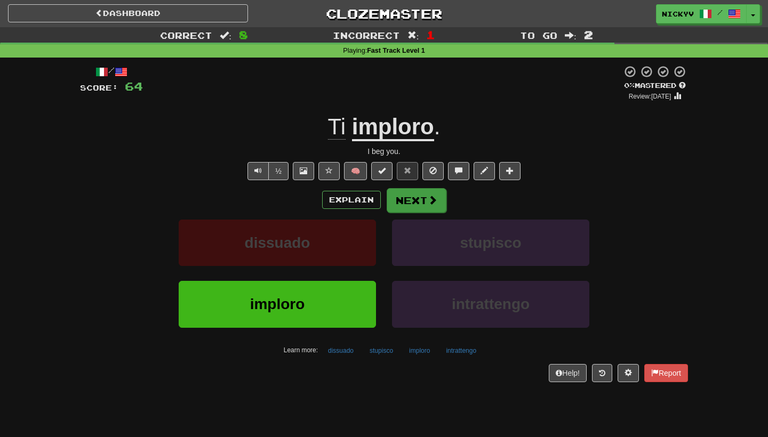
click at [428, 203] on span at bounding box center [433, 200] width 10 height 10
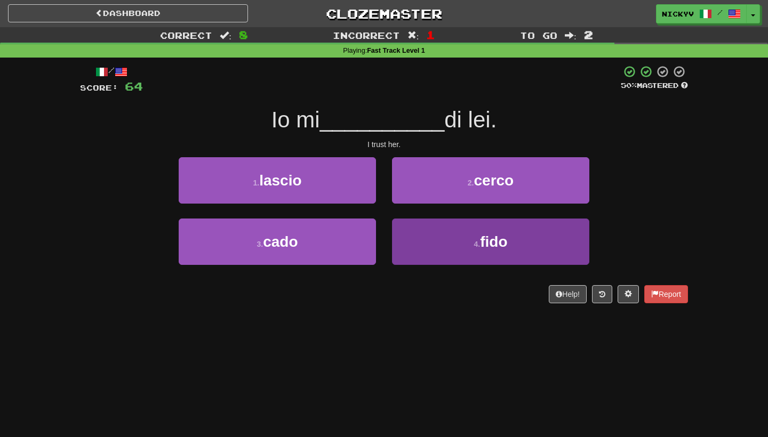
click at [409, 239] on button "4 . fido" at bounding box center [490, 242] width 197 height 46
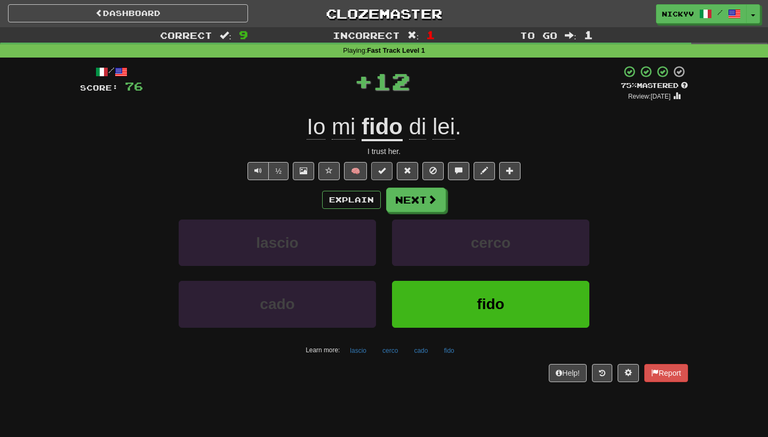
click at [383, 167] on span at bounding box center [381, 170] width 7 height 7
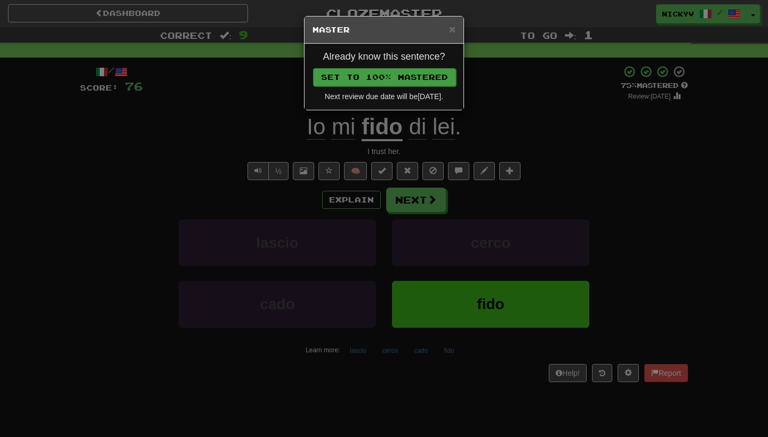
click at [420, 68] on button "Set to 100% Mastered" at bounding box center [384, 77] width 143 height 18
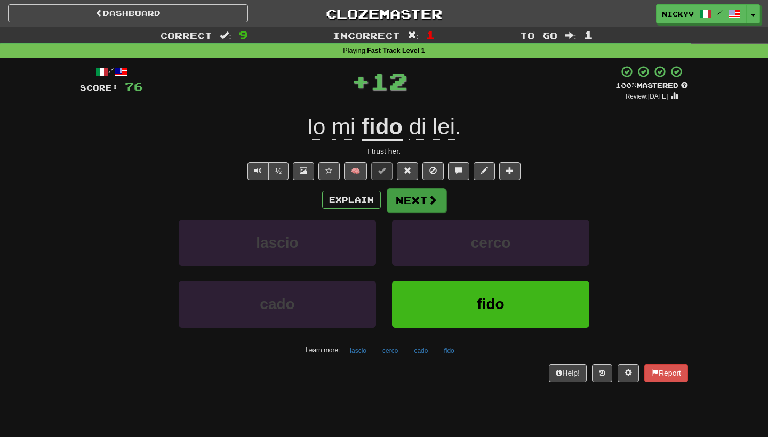
click at [410, 199] on button "Next" at bounding box center [417, 200] width 60 height 25
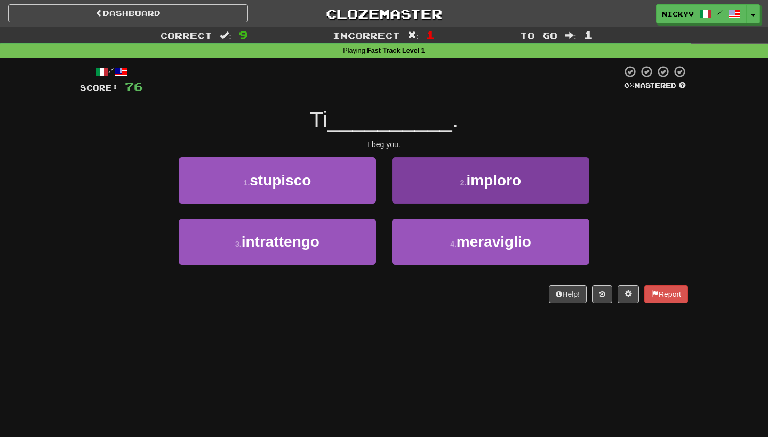
click at [457, 186] on button "2 . imploro" at bounding box center [490, 180] width 197 height 46
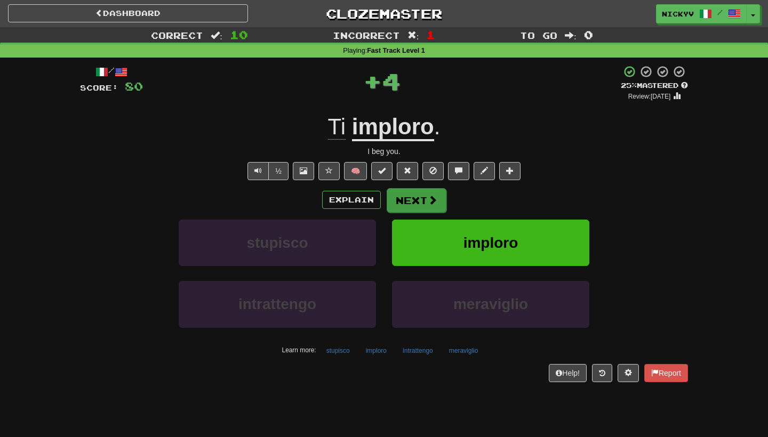
click at [440, 200] on button "Next" at bounding box center [417, 200] width 60 height 25
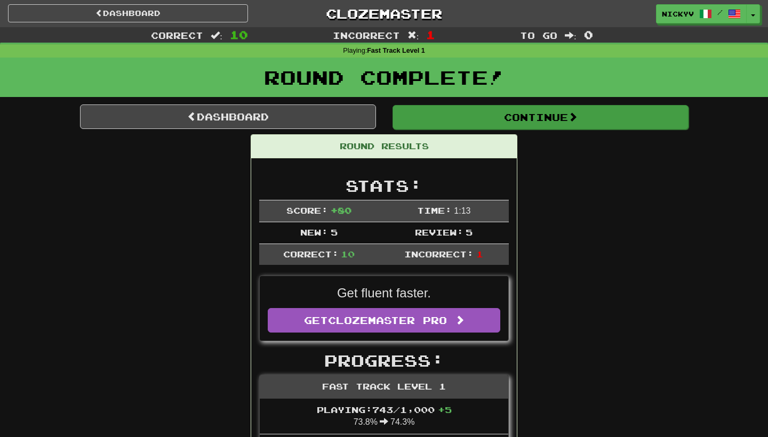
click at [464, 117] on button "Continue" at bounding box center [540, 117] width 296 height 25
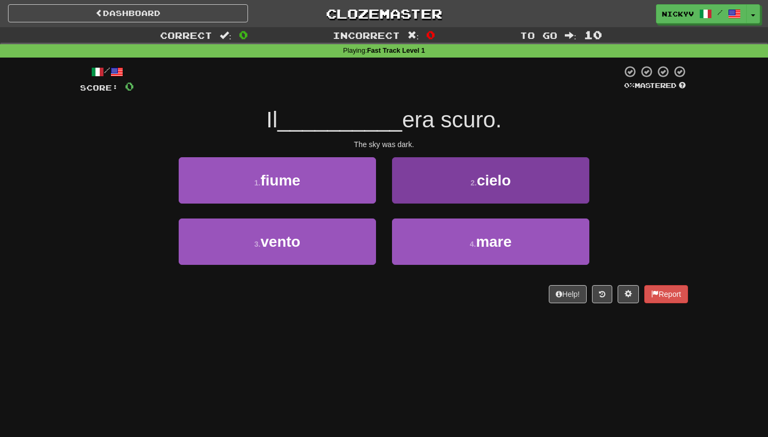
click at [456, 167] on button "2 . cielo" at bounding box center [490, 180] width 197 height 46
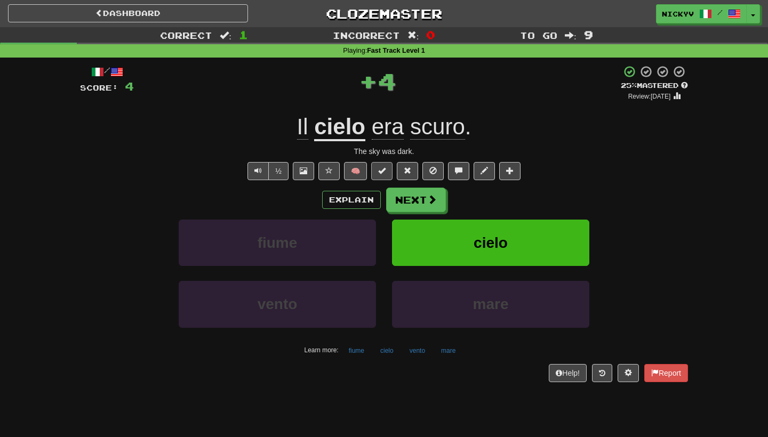
click at [383, 167] on span at bounding box center [381, 170] width 7 height 7
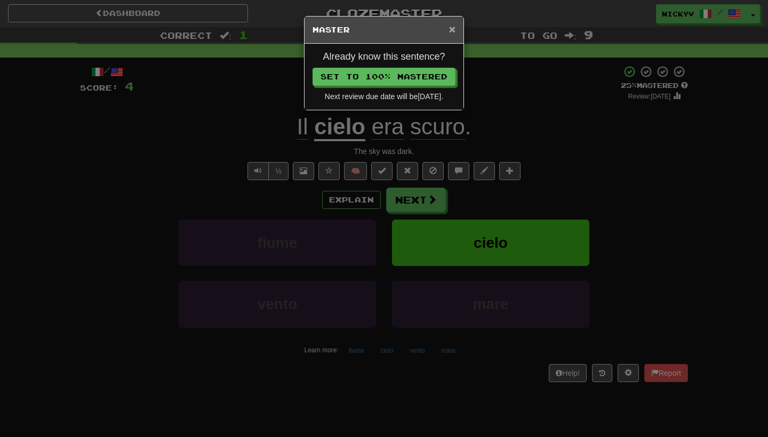
click at [451, 30] on span "×" at bounding box center [452, 29] width 6 height 12
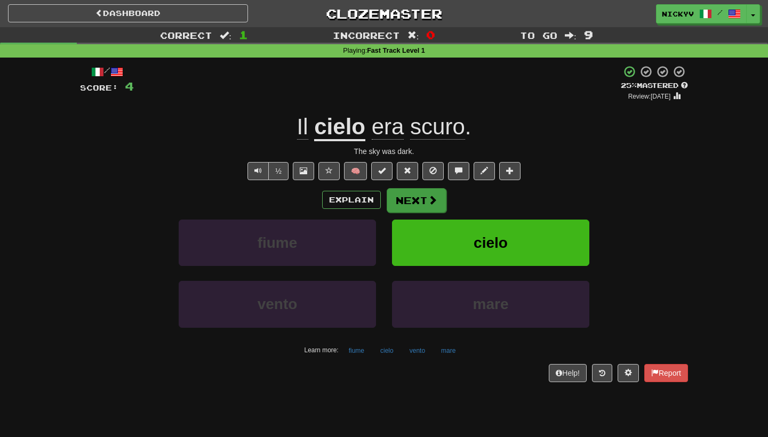
click at [406, 206] on button "Next" at bounding box center [417, 200] width 60 height 25
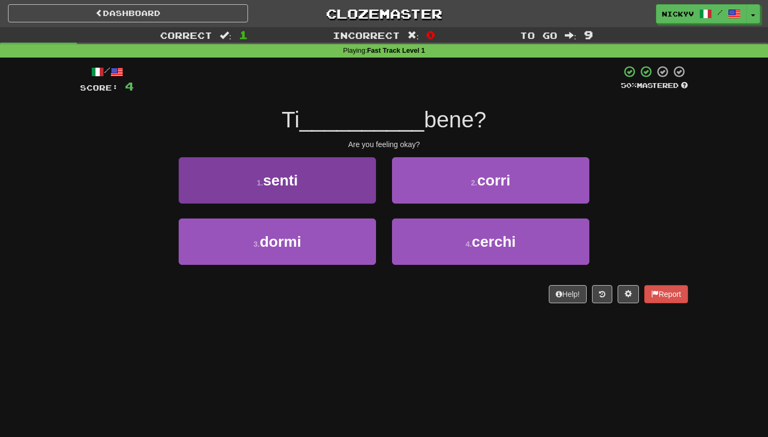
click at [323, 196] on button "1 . senti" at bounding box center [277, 180] width 197 height 46
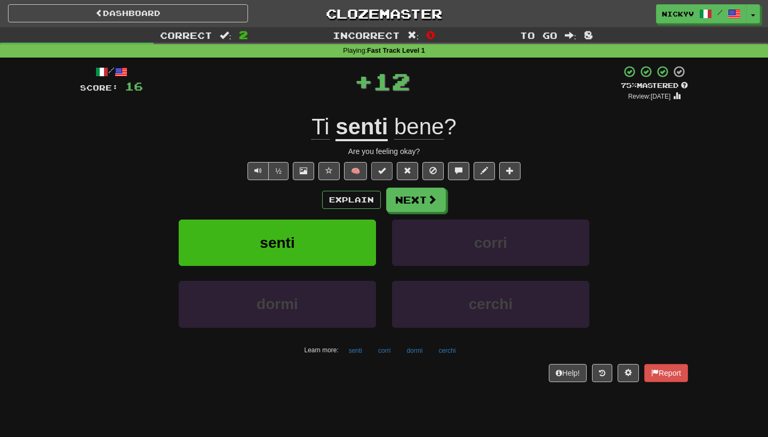
click at [377, 172] on button at bounding box center [381, 171] width 21 height 18
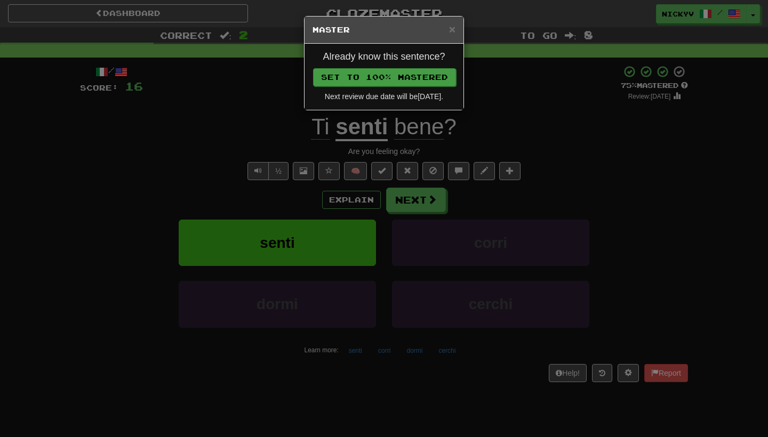
click at [421, 85] on button "Set to 100% Mastered" at bounding box center [384, 77] width 143 height 18
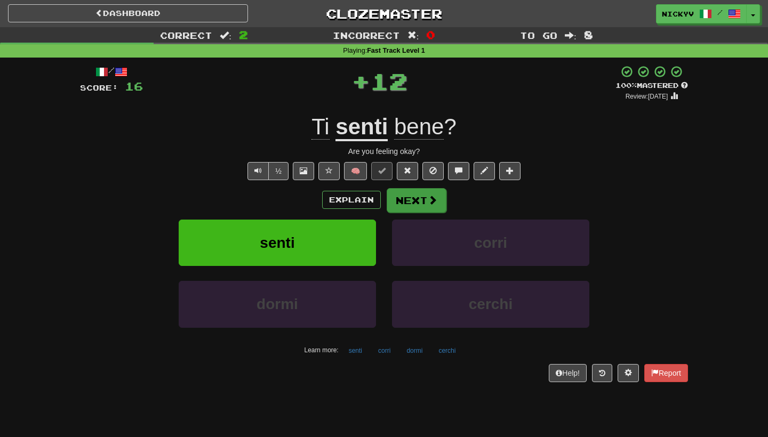
click at [417, 204] on button "Next" at bounding box center [417, 200] width 60 height 25
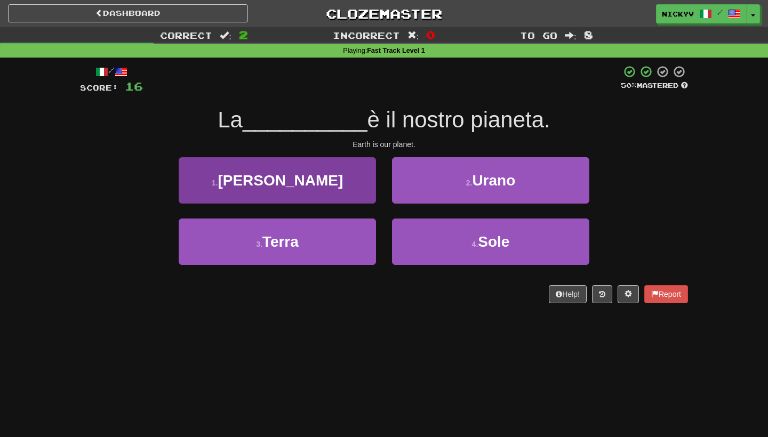
click at [359, 179] on button "1 . Marte" at bounding box center [277, 180] width 197 height 46
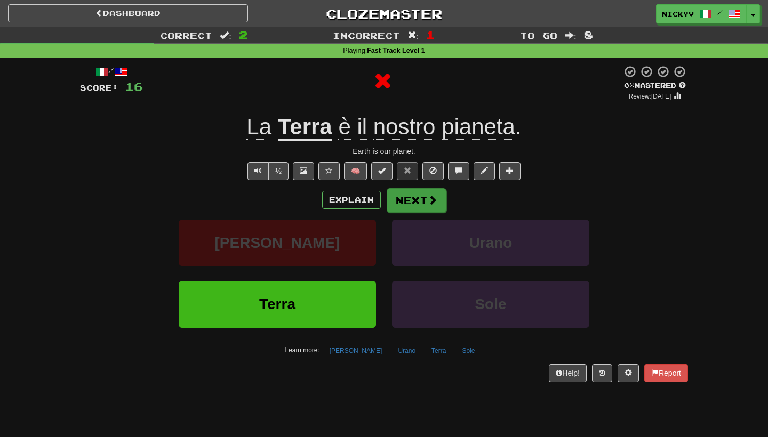
click at [406, 209] on button "Next" at bounding box center [417, 200] width 60 height 25
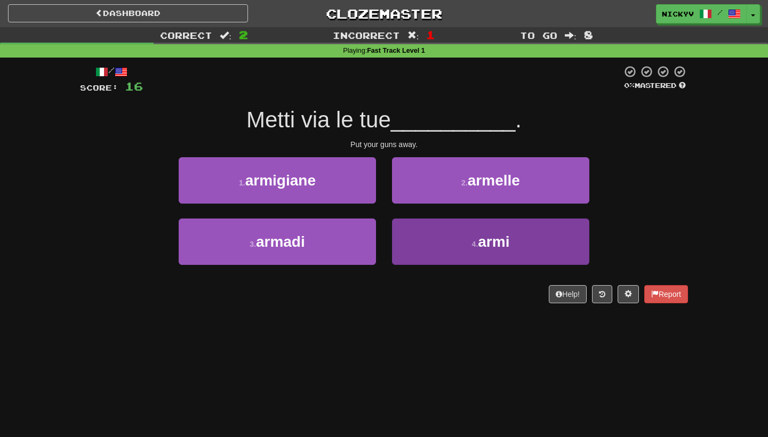
click at [412, 234] on button "4 . armi" at bounding box center [490, 242] width 197 height 46
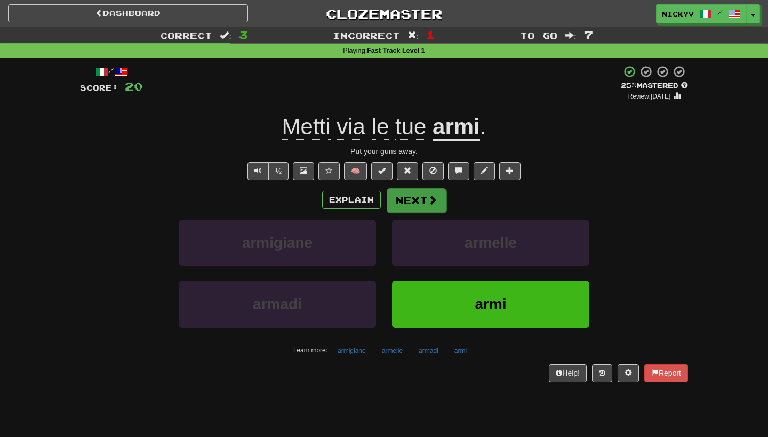
click at [405, 196] on button "Next" at bounding box center [417, 200] width 60 height 25
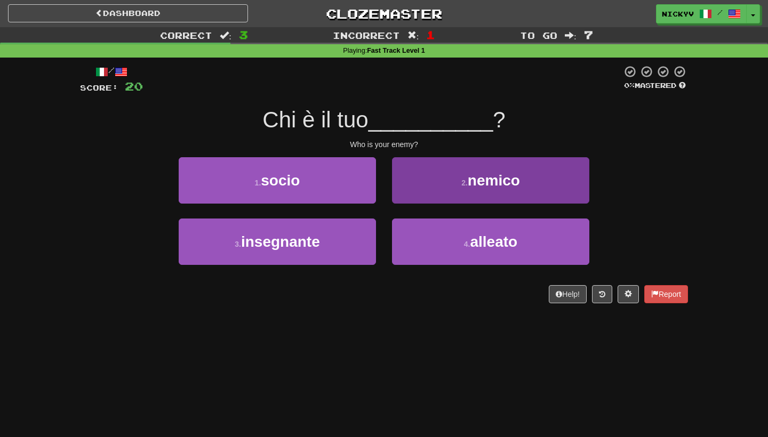
click at [405, 196] on button "2 . nemico" at bounding box center [490, 180] width 197 height 46
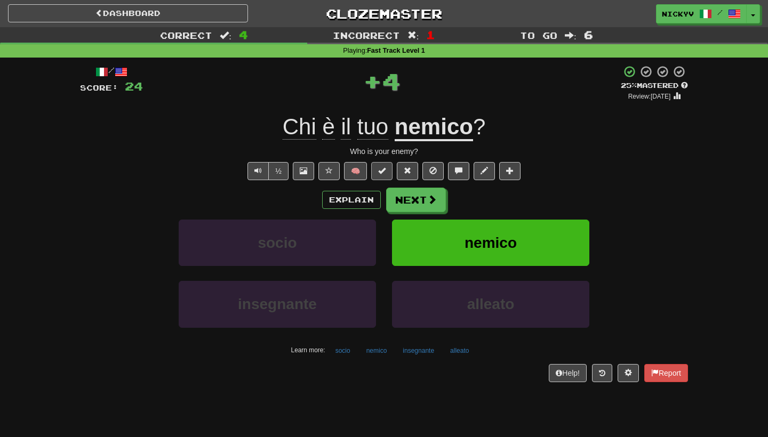
click at [378, 169] on span at bounding box center [381, 170] width 7 height 7
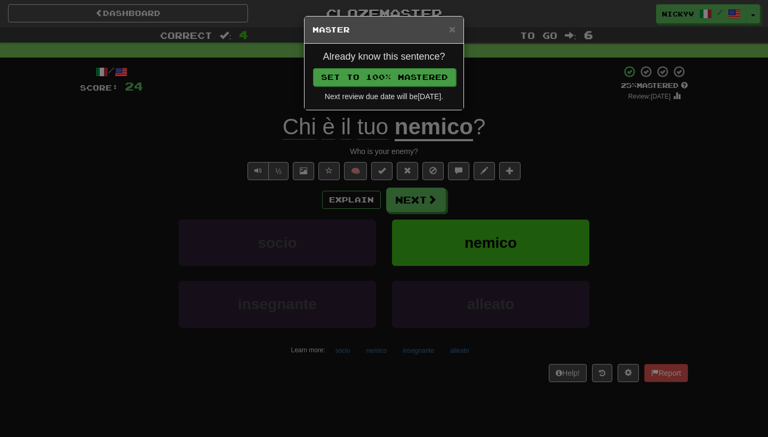
click at [410, 84] on button "Set to 100% Mastered" at bounding box center [384, 77] width 143 height 18
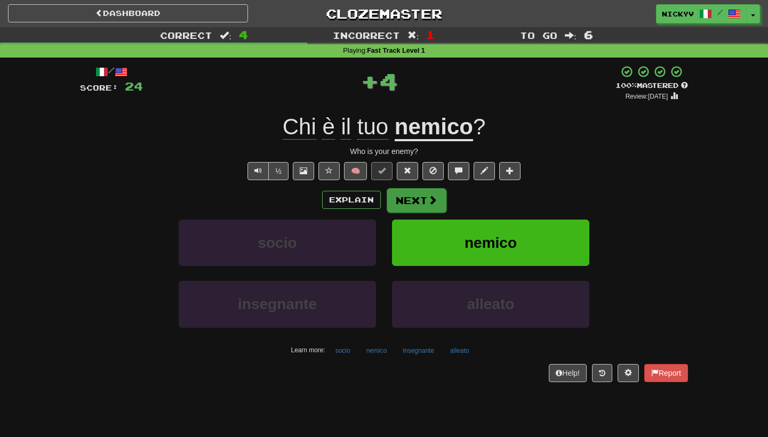
click at [412, 195] on button "Next" at bounding box center [417, 200] width 60 height 25
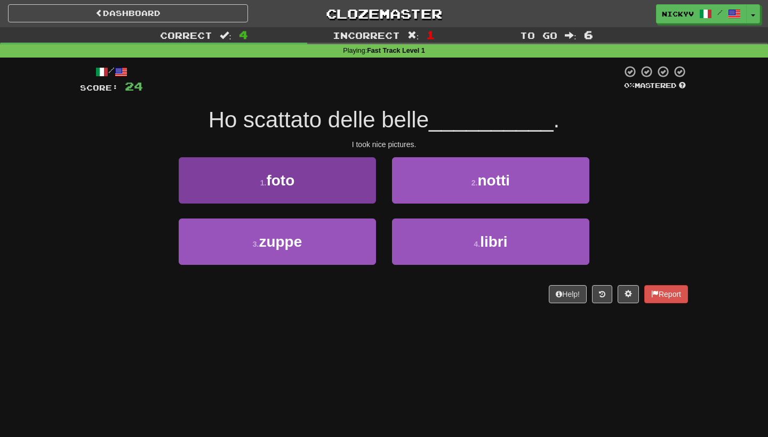
click at [323, 186] on button "1 . foto" at bounding box center [277, 180] width 197 height 46
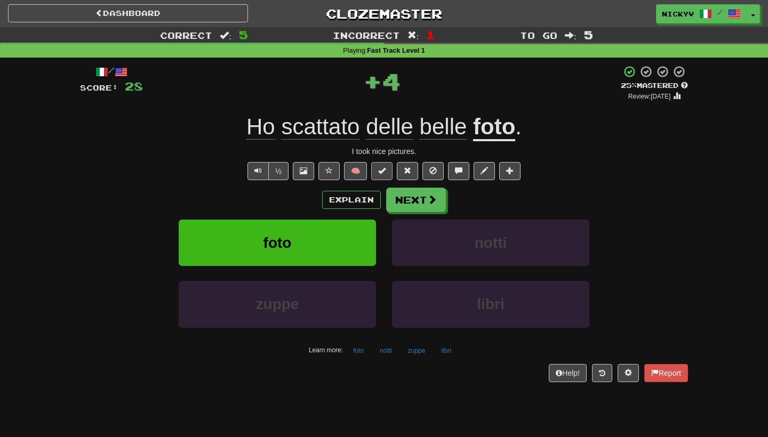
click at [381, 172] on span at bounding box center [381, 170] width 7 height 7
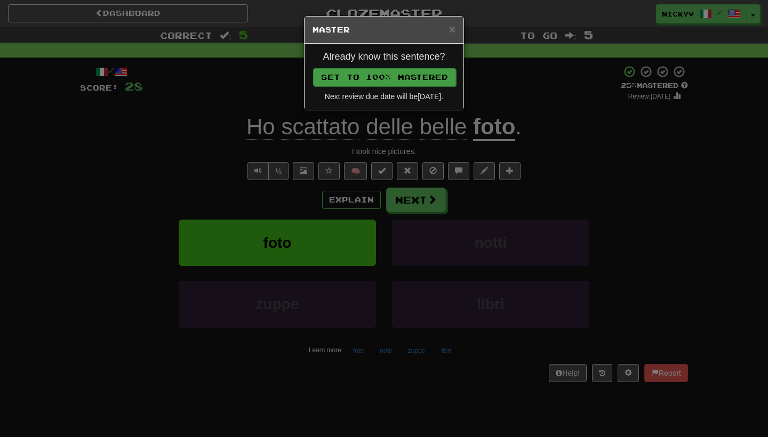
click at [431, 76] on button "Set to 100% Mastered" at bounding box center [384, 77] width 143 height 18
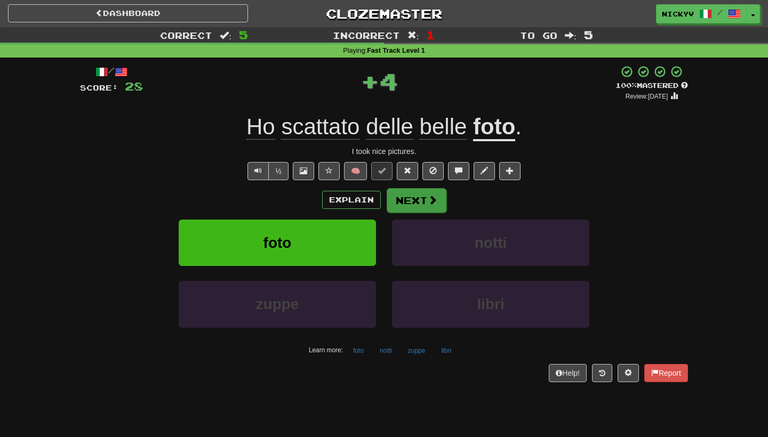
click at [408, 201] on button "Next" at bounding box center [417, 200] width 60 height 25
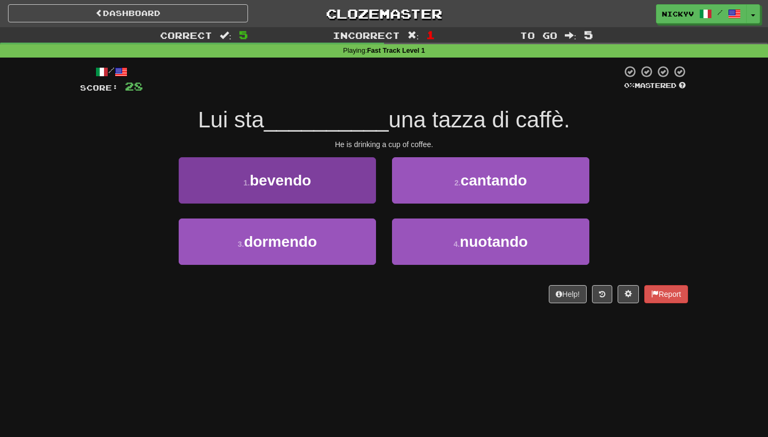
click at [350, 187] on button "1 . bevendo" at bounding box center [277, 180] width 197 height 46
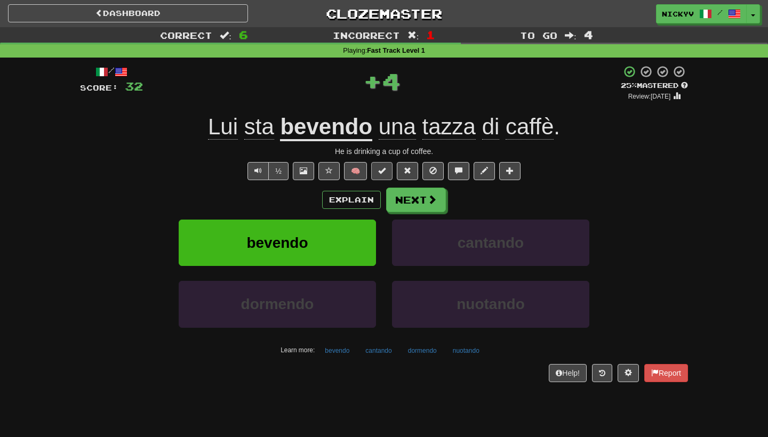
click at [383, 176] on button at bounding box center [381, 171] width 21 height 18
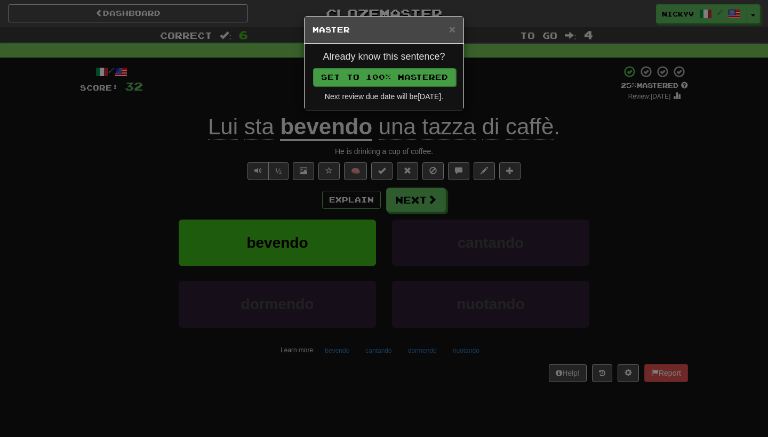
click at [411, 79] on button "Set to 100% Mastered" at bounding box center [384, 77] width 143 height 18
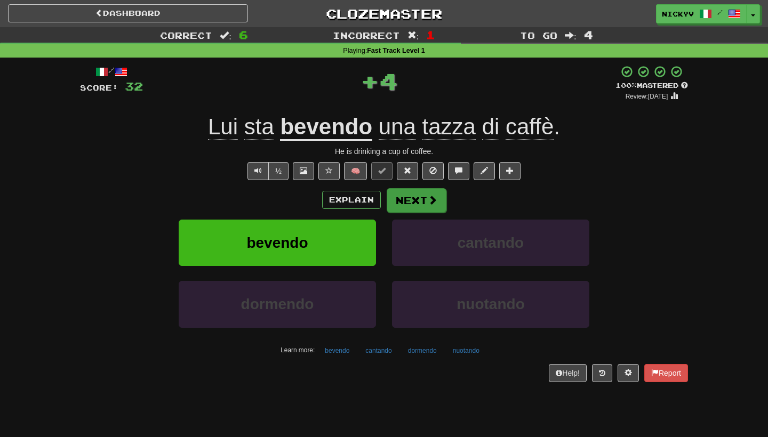
click at [424, 193] on button "Next" at bounding box center [417, 200] width 60 height 25
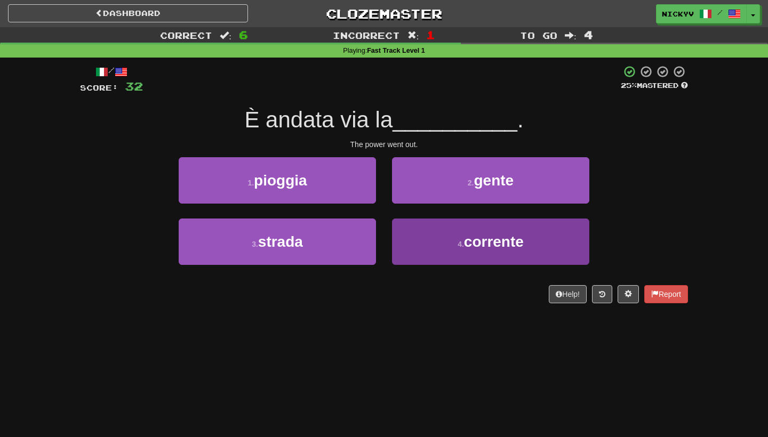
click at [417, 231] on button "4 . corrente" at bounding box center [490, 242] width 197 height 46
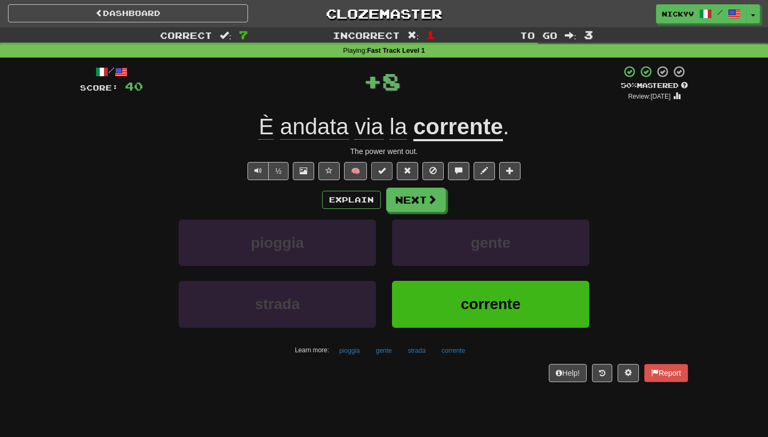
click at [388, 165] on button at bounding box center [381, 171] width 21 height 18
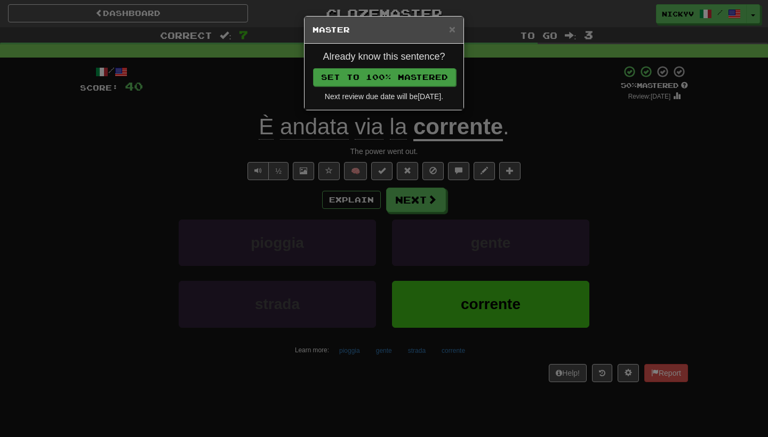
click at [422, 78] on button "Set to 100% Mastered" at bounding box center [384, 77] width 143 height 18
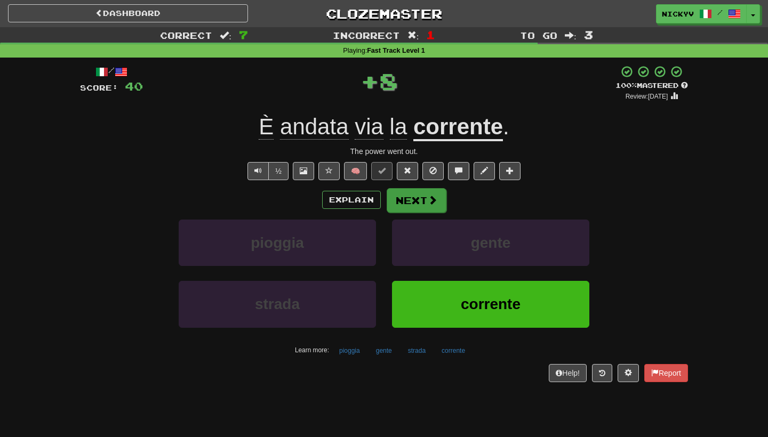
click at [420, 209] on button "Next" at bounding box center [417, 200] width 60 height 25
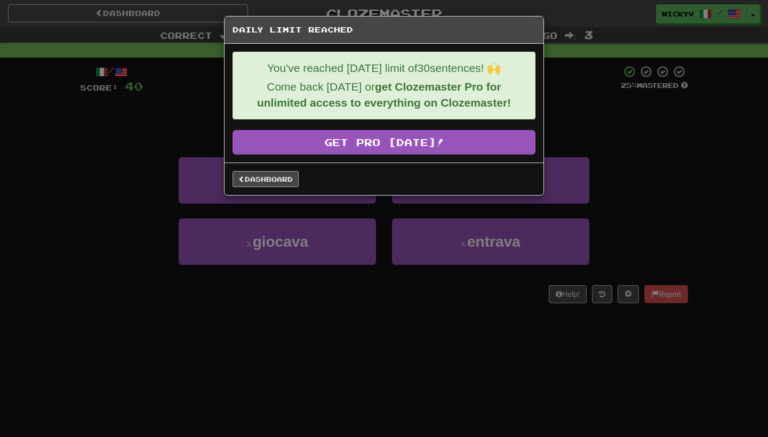
click at [269, 174] on link "Dashboard" at bounding box center [265, 179] width 66 height 16
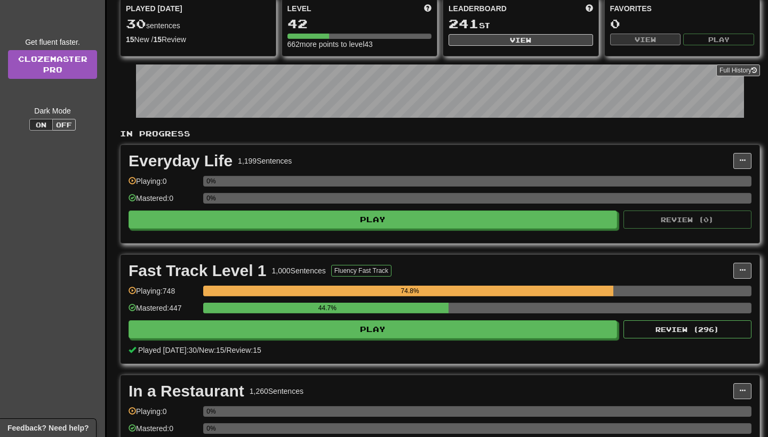
scroll to position [123, 0]
